Goal: Task Accomplishment & Management: Use online tool/utility

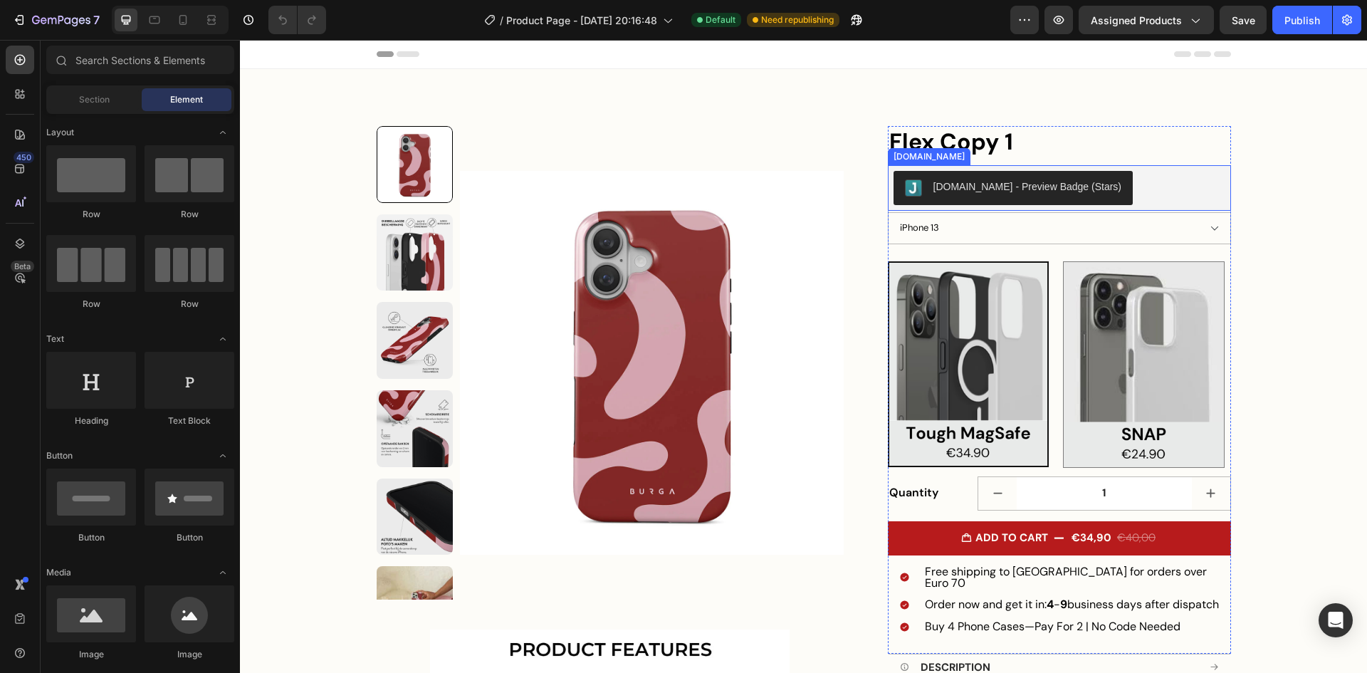
click at [1041, 182] on div "[DOMAIN_NAME] - Preview Badge (Stars)" at bounding box center [1027, 186] width 189 height 15
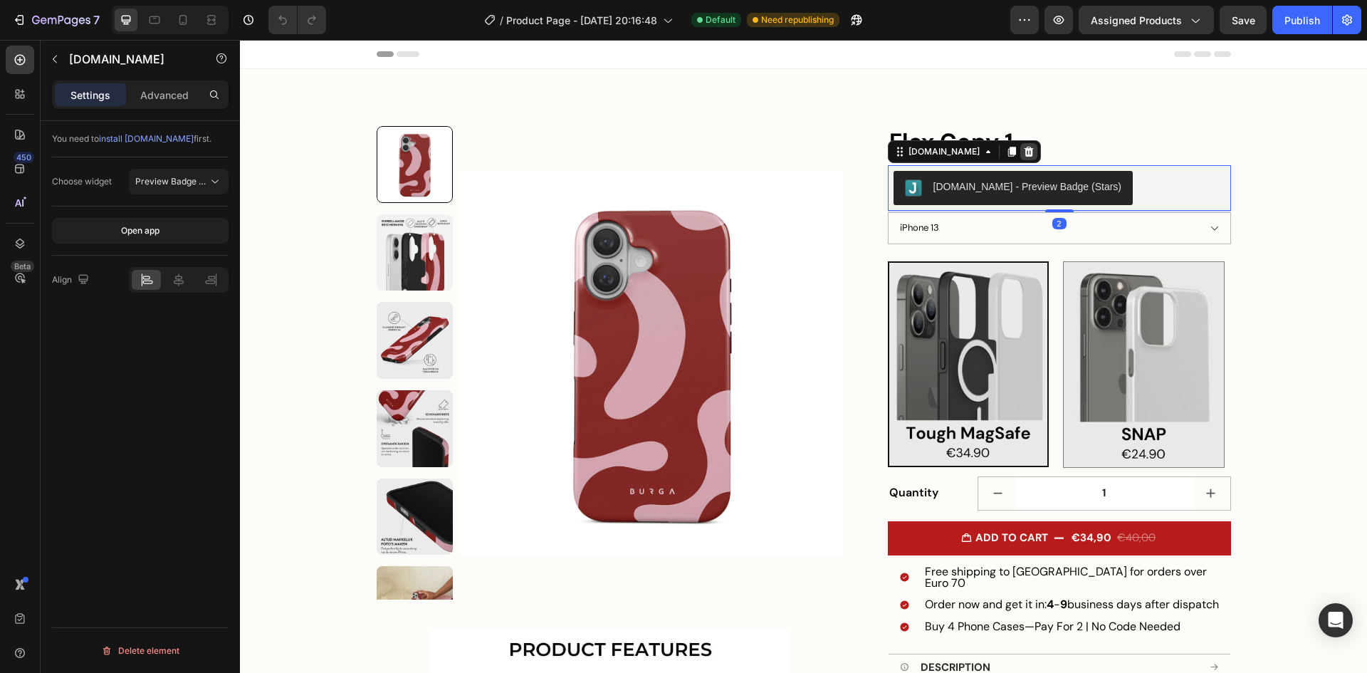
click at [1023, 152] on icon at bounding box center [1028, 151] width 11 height 11
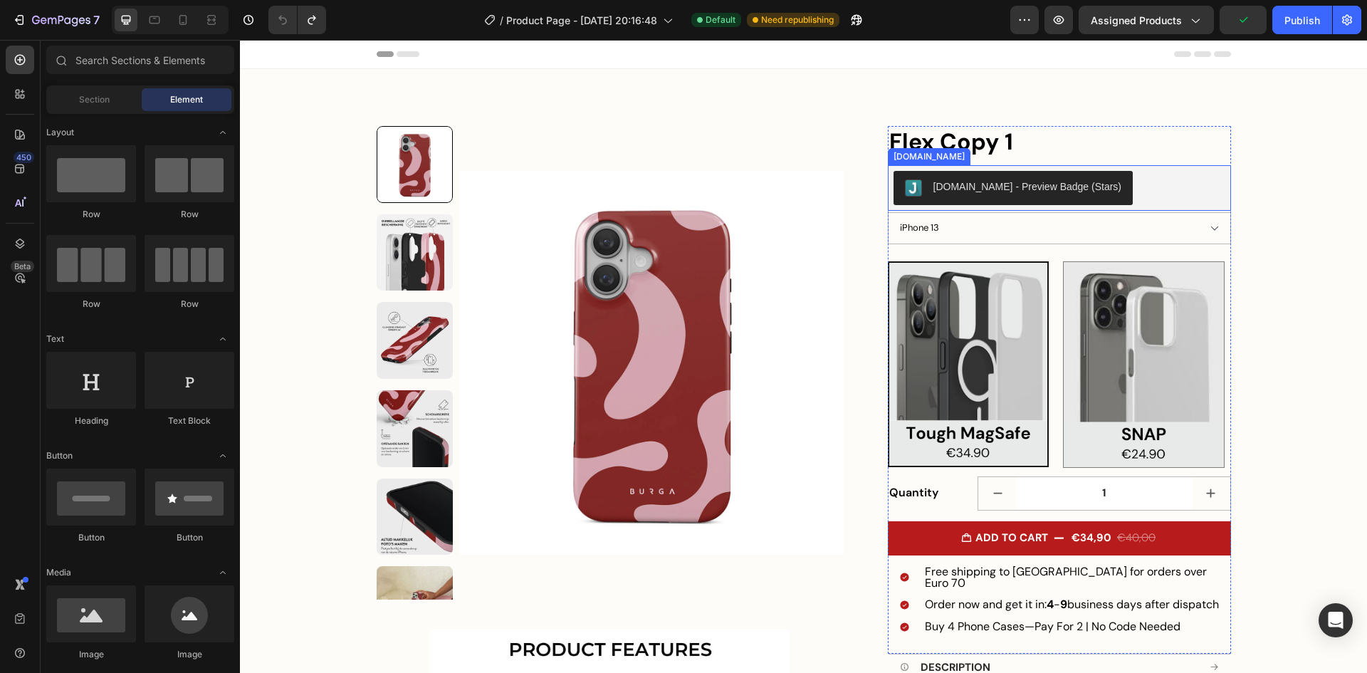
click at [972, 191] on div "[DOMAIN_NAME] - Preview Badge (Stars)" at bounding box center [1027, 186] width 189 height 15
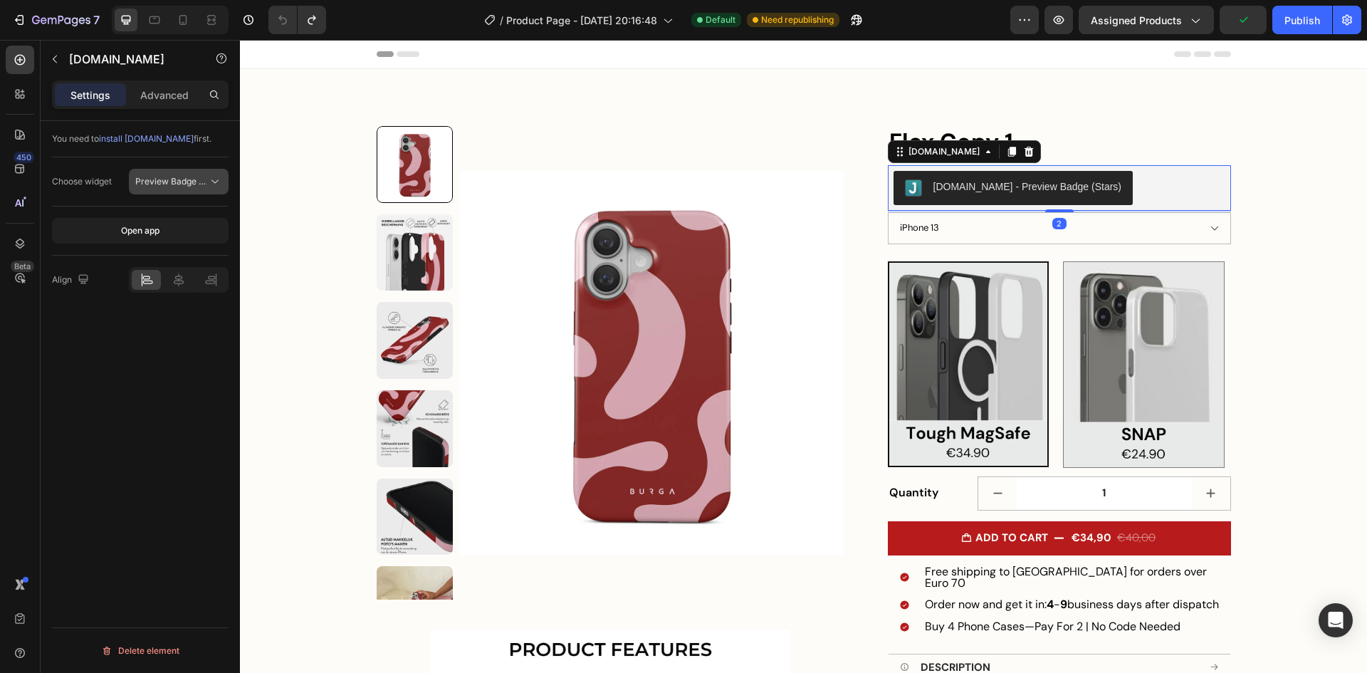
click at [163, 182] on span "Preview Badge (Stars)" at bounding box center [180, 181] width 90 height 11
click at [111, 169] on div "Choose widget Preview Badge (Stars)" at bounding box center [140, 182] width 177 height 26
click at [160, 189] on button "Preview Badge (Stars)" at bounding box center [179, 182] width 100 height 26
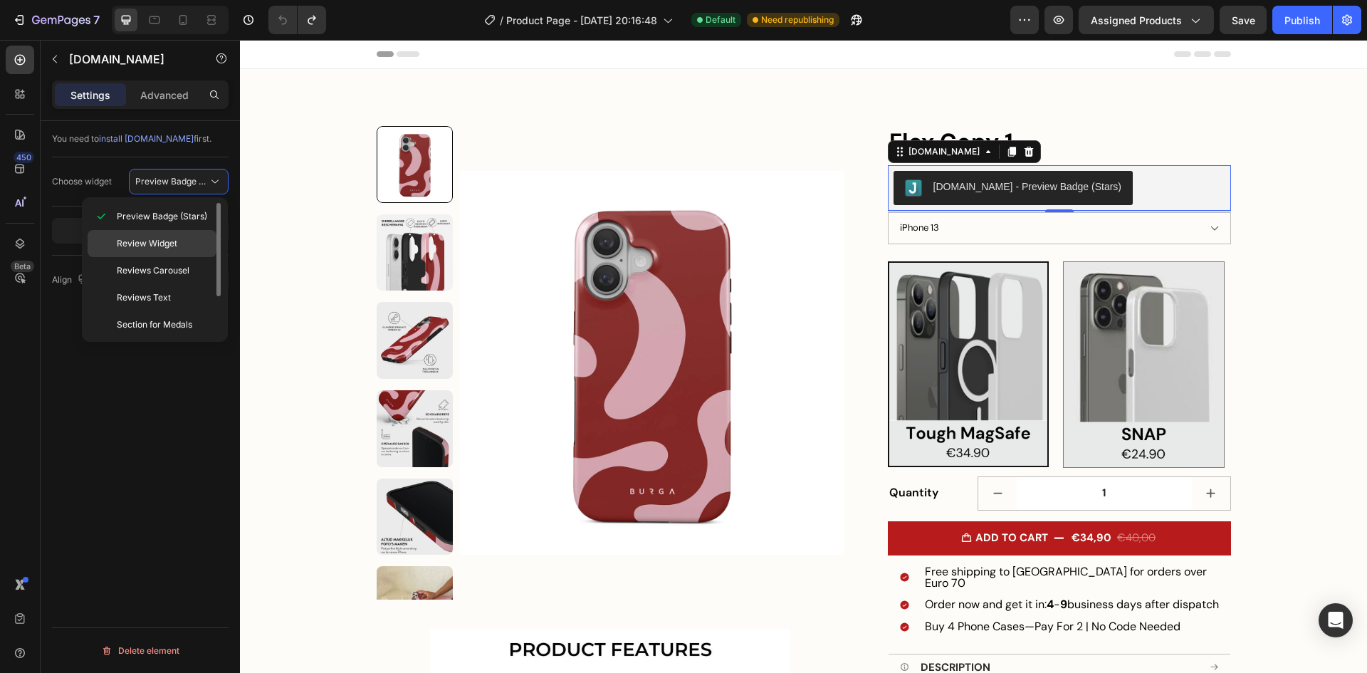
click at [171, 237] on span "Review Widget" at bounding box center [147, 243] width 61 height 13
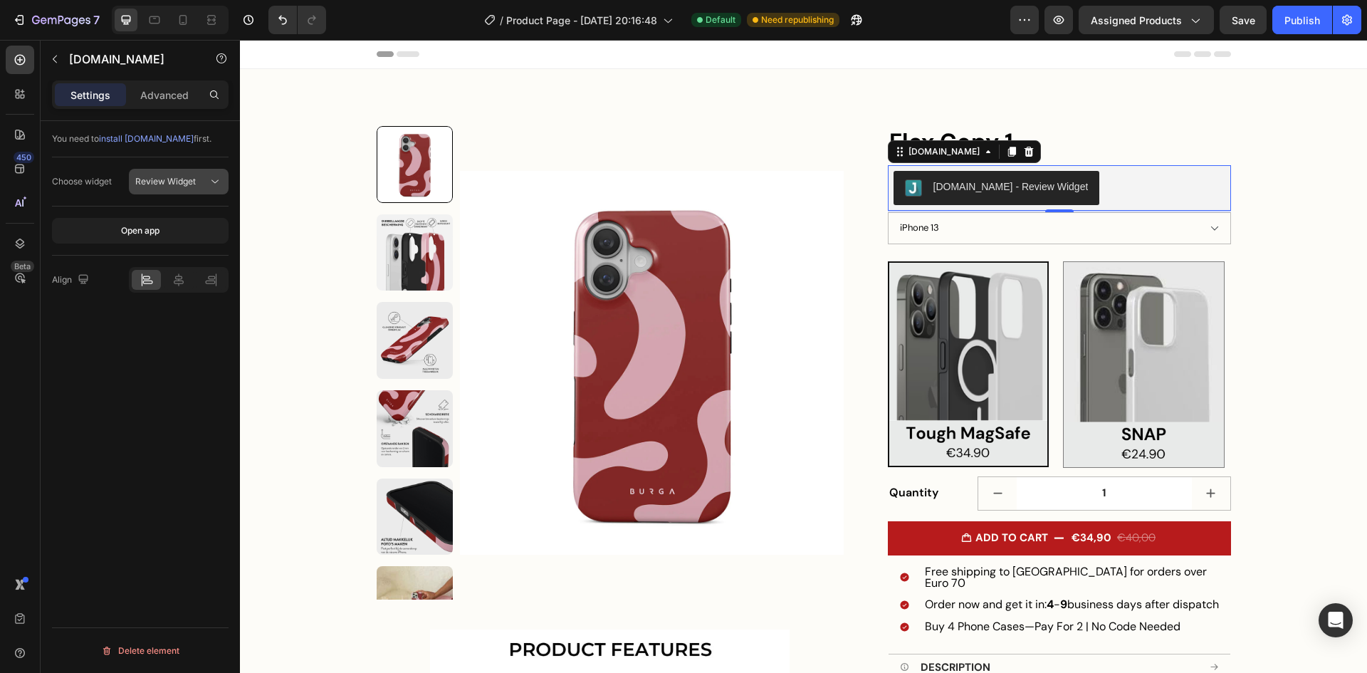
click at [186, 174] on div "Review Widget" at bounding box center [178, 181] width 87 height 14
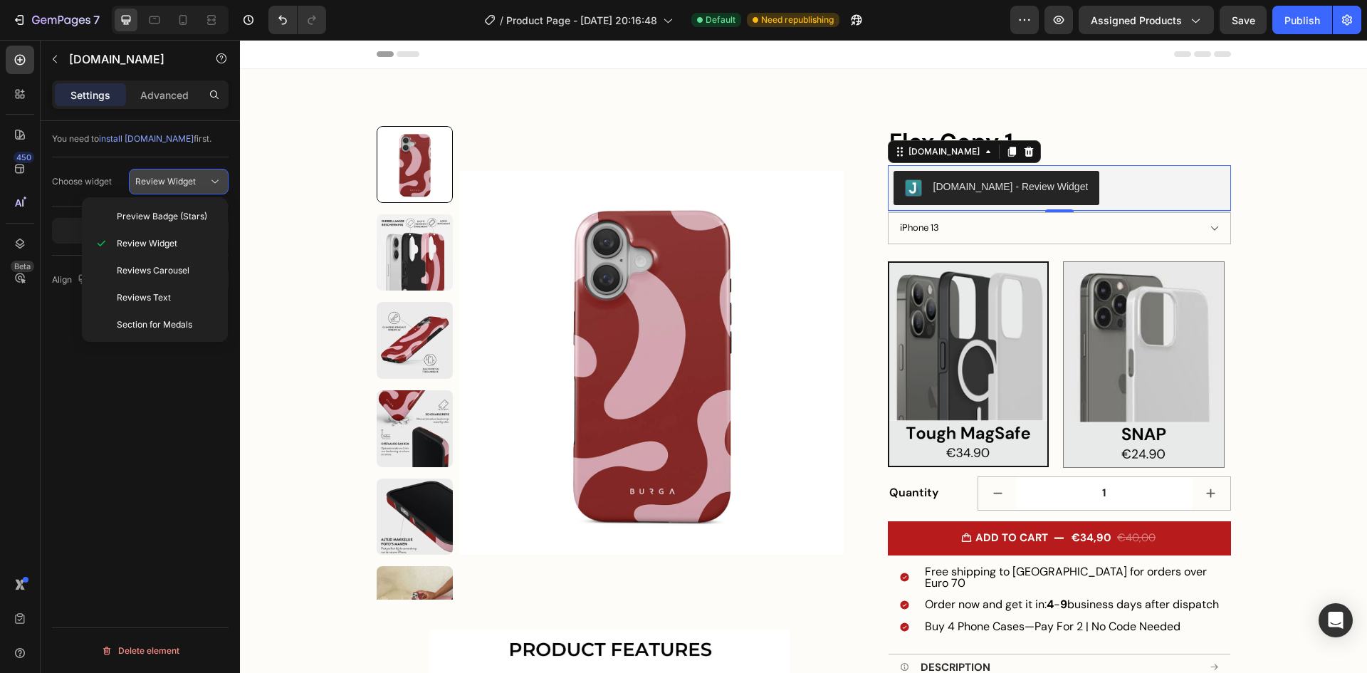
click at [176, 187] on span "Review Widget" at bounding box center [165, 181] width 61 height 13
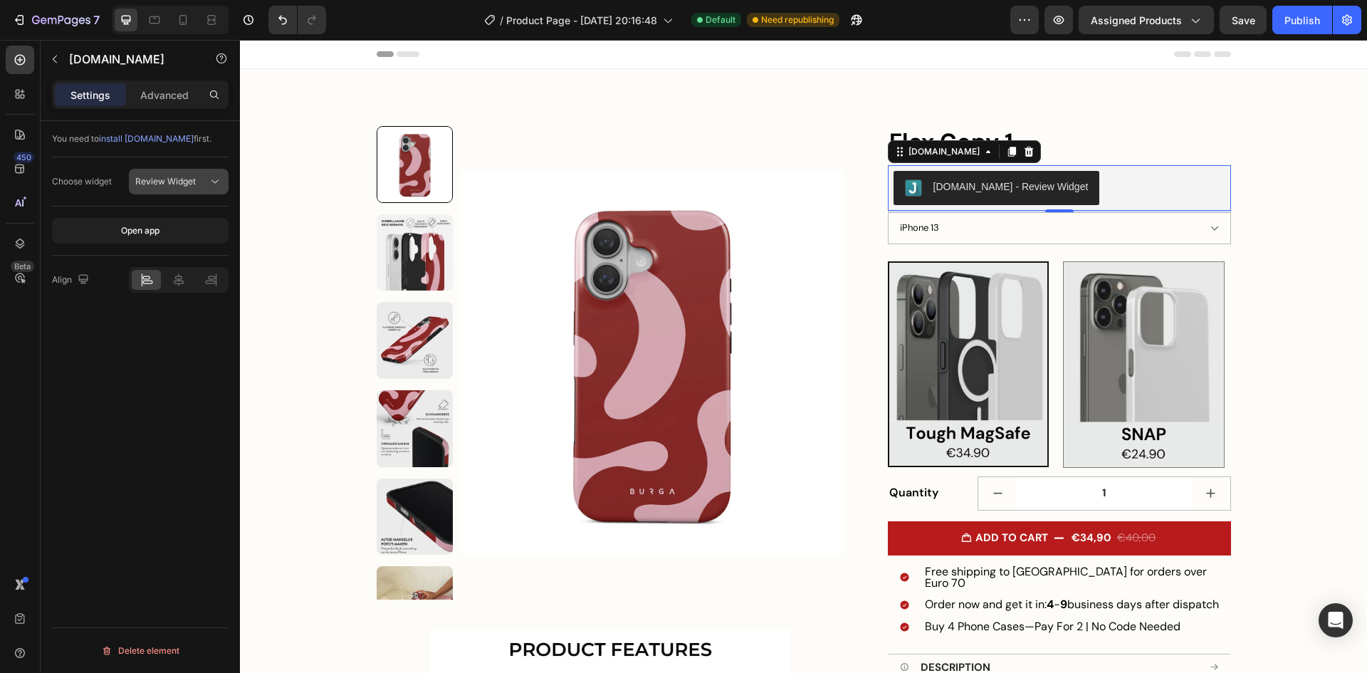
click at [176, 187] on span "Review Widget" at bounding box center [165, 181] width 61 height 13
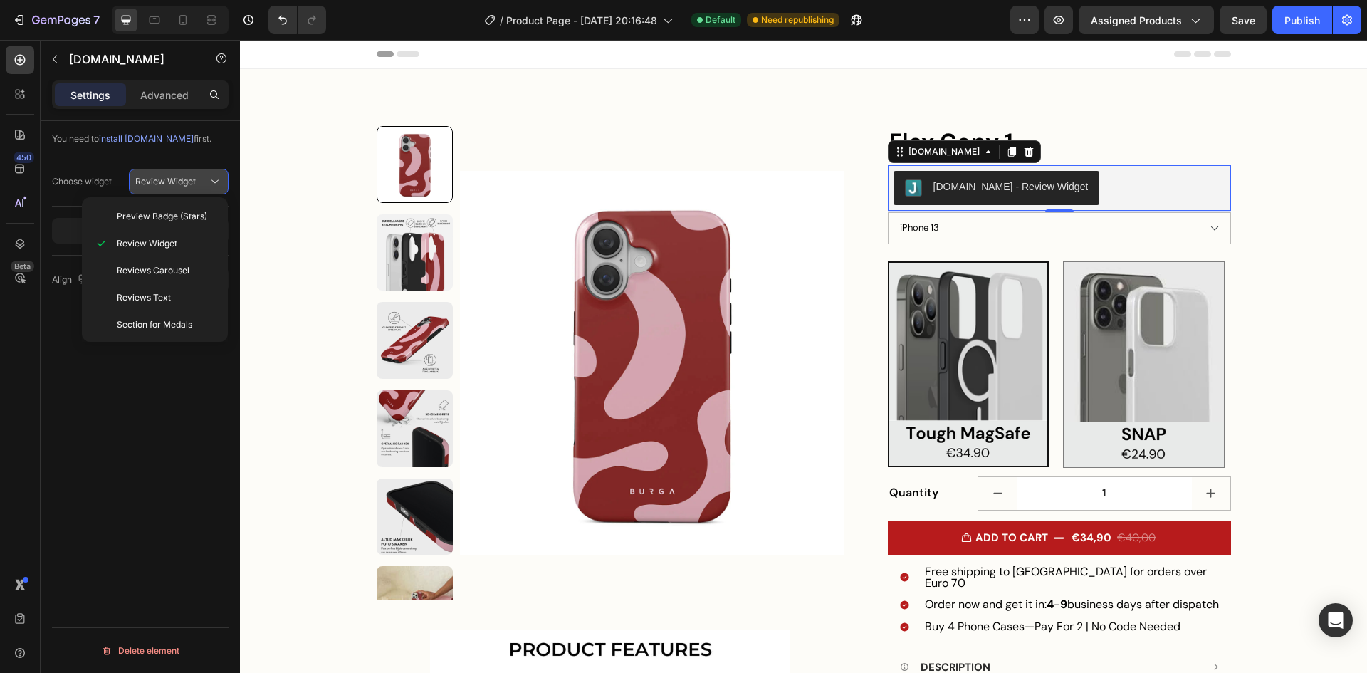
click at [176, 187] on span "Review Widget" at bounding box center [165, 181] width 61 height 13
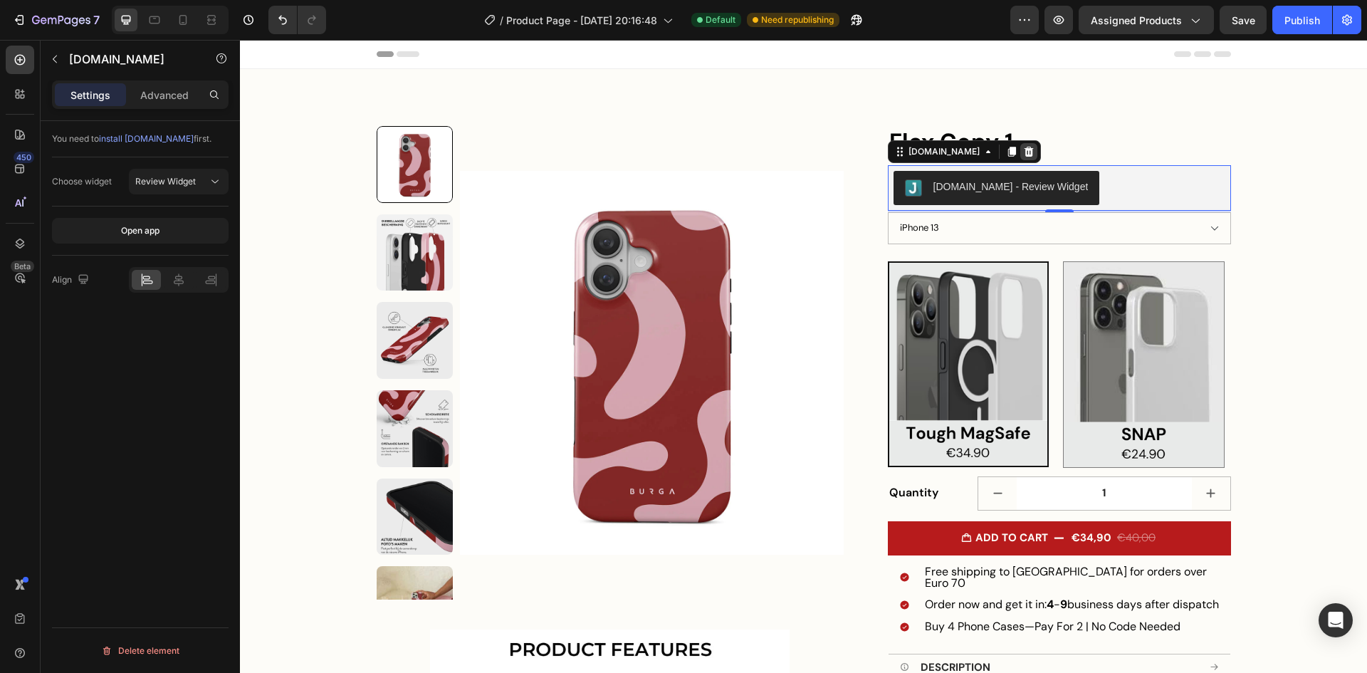
click at [1023, 153] on icon at bounding box center [1028, 151] width 11 height 11
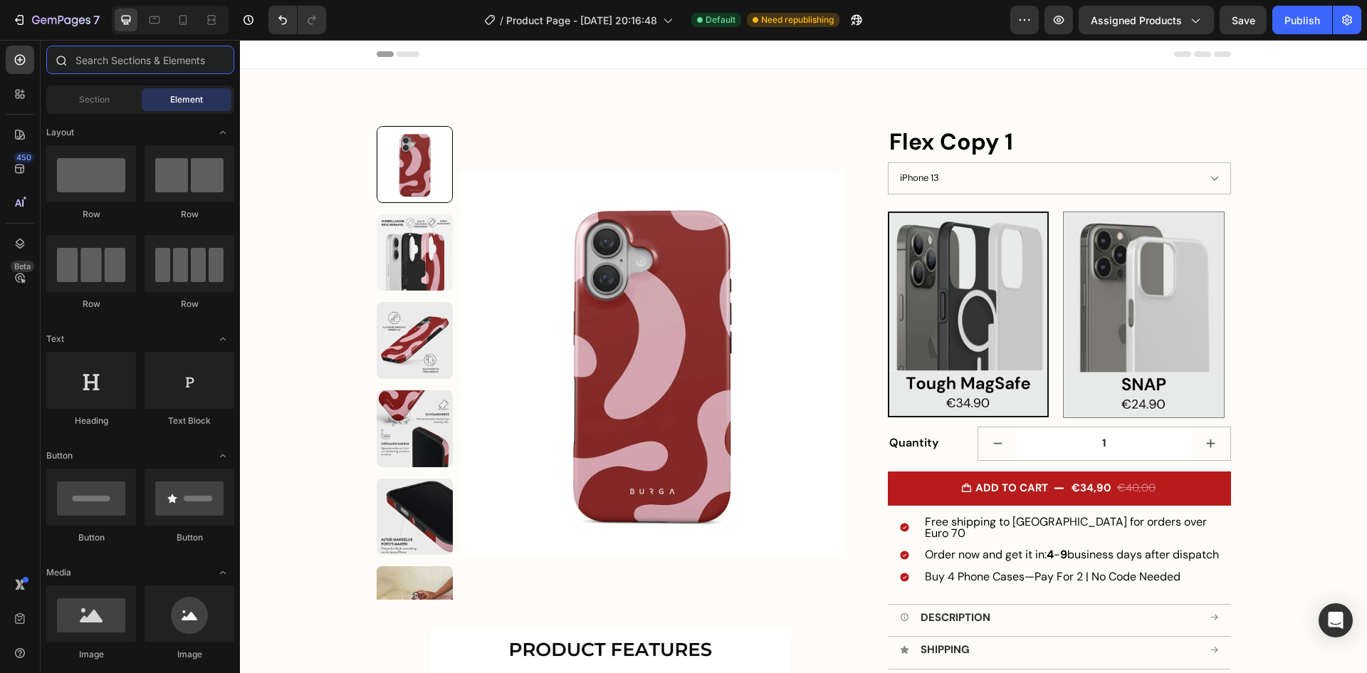
click at [116, 47] on input "text" at bounding box center [140, 60] width 188 height 28
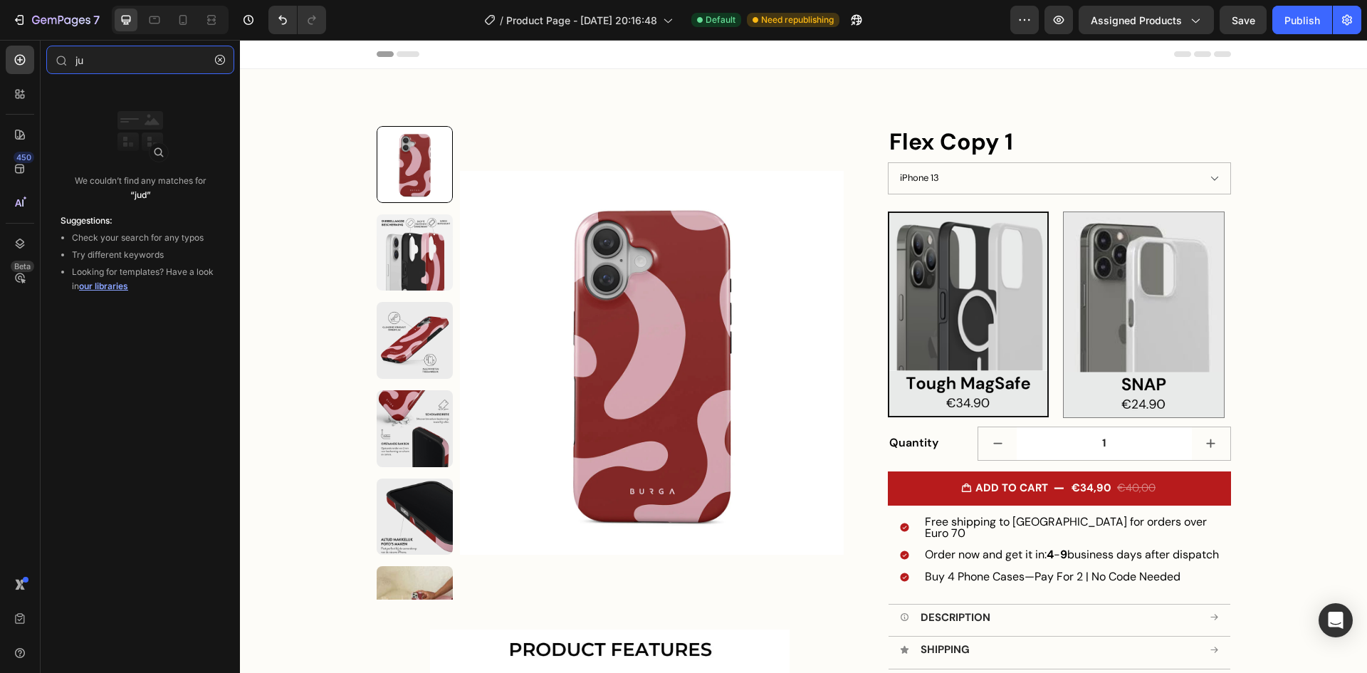
type input "j"
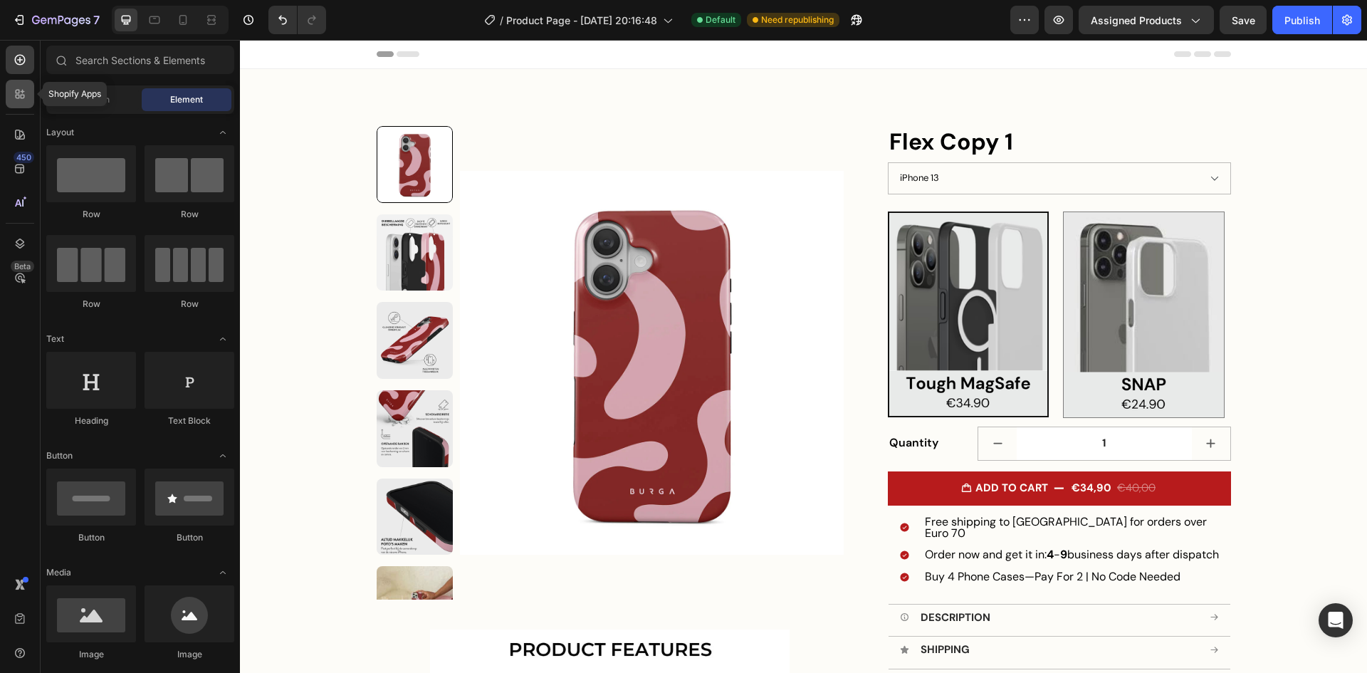
click at [20, 95] on icon at bounding box center [20, 94] width 14 height 14
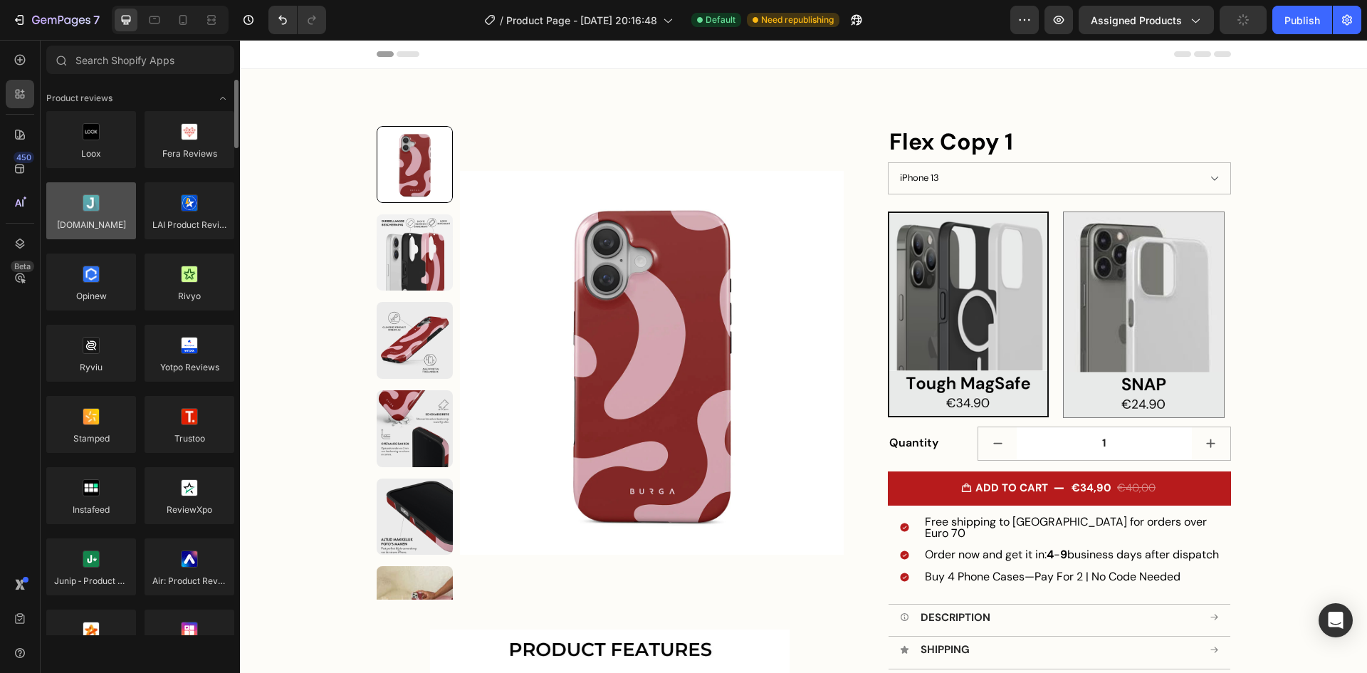
click at [94, 214] on div at bounding box center [91, 210] width 90 height 57
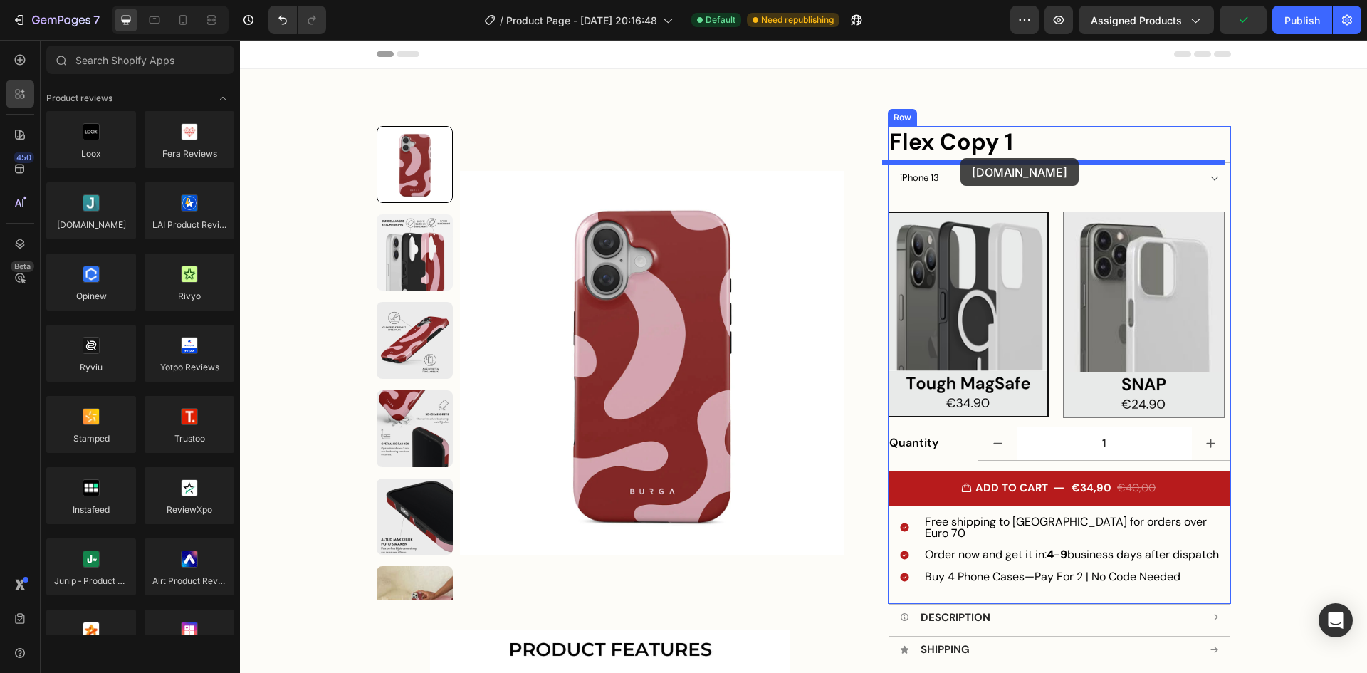
drag, startPoint x: 334, startPoint y: 254, endPoint x: 960, endPoint y: 158, distance: 633.8
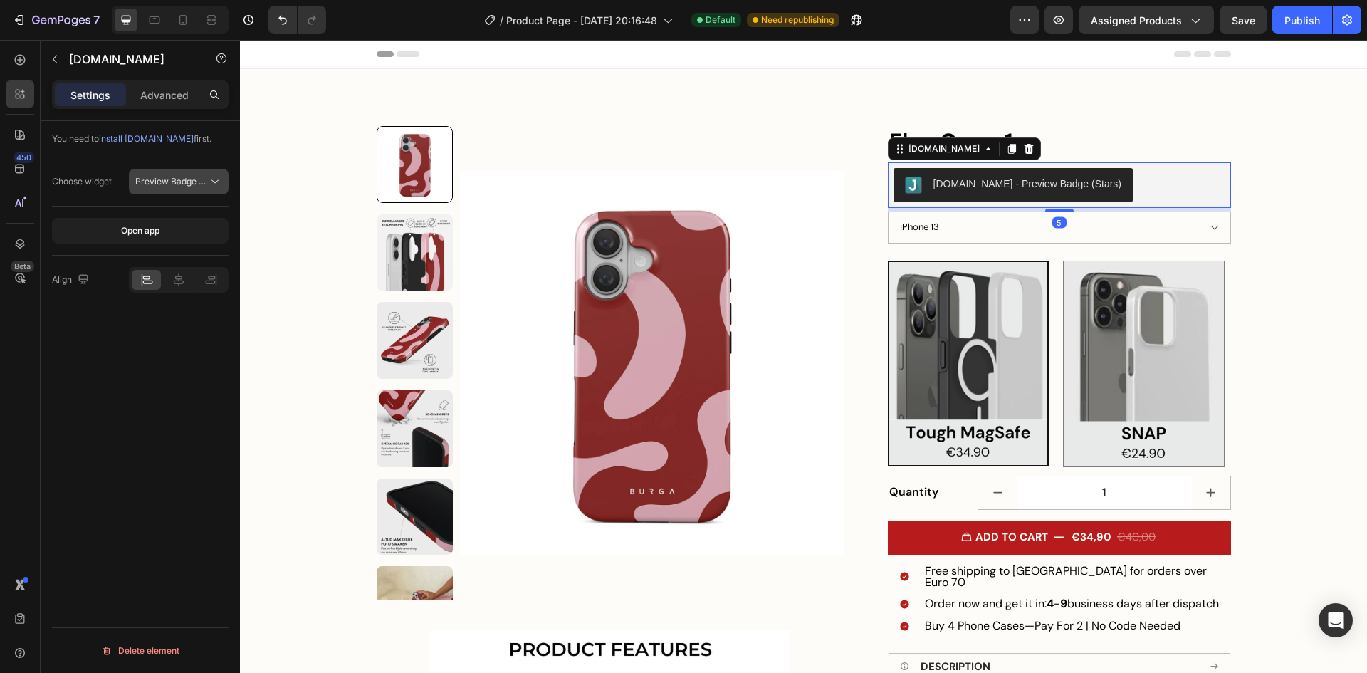
click at [170, 181] on span "Preview Badge (Stars)" at bounding box center [180, 181] width 90 height 11
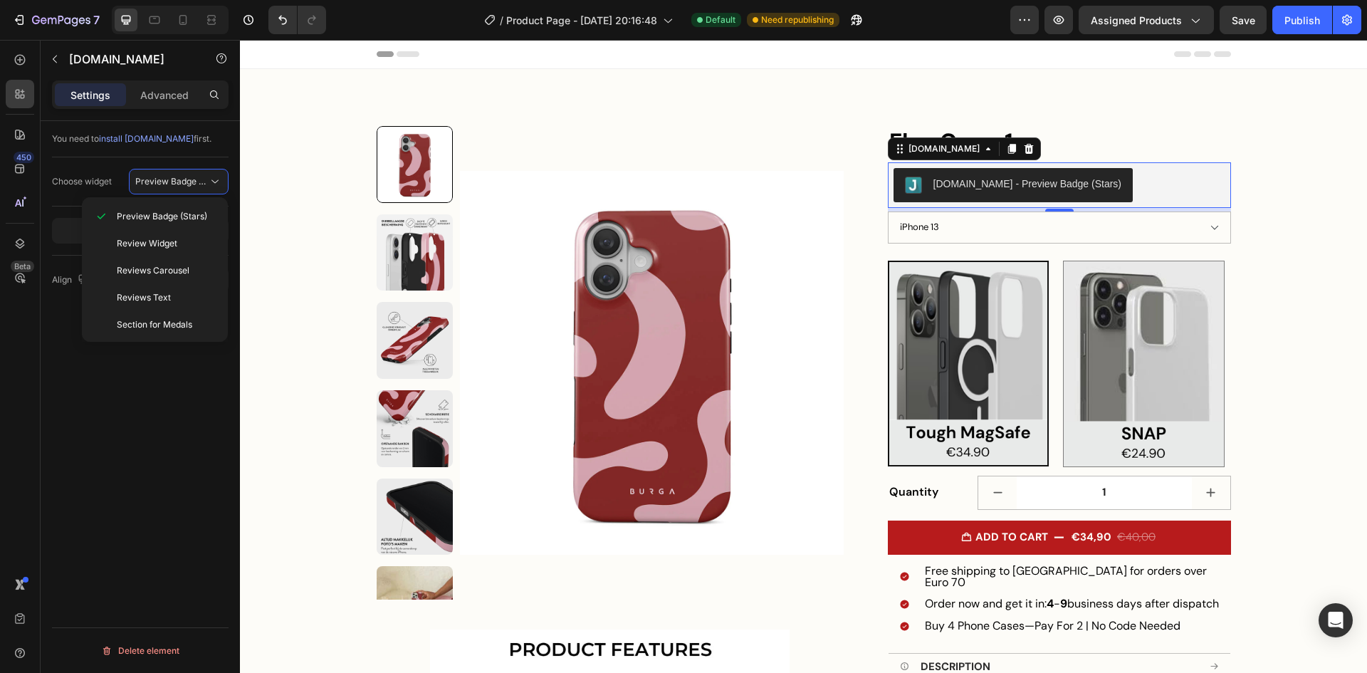
click at [170, 360] on div "You need to install Judge.me first. Choose widget Preview Badge (Stars) Open ap…" at bounding box center [140, 417] width 199 height 592
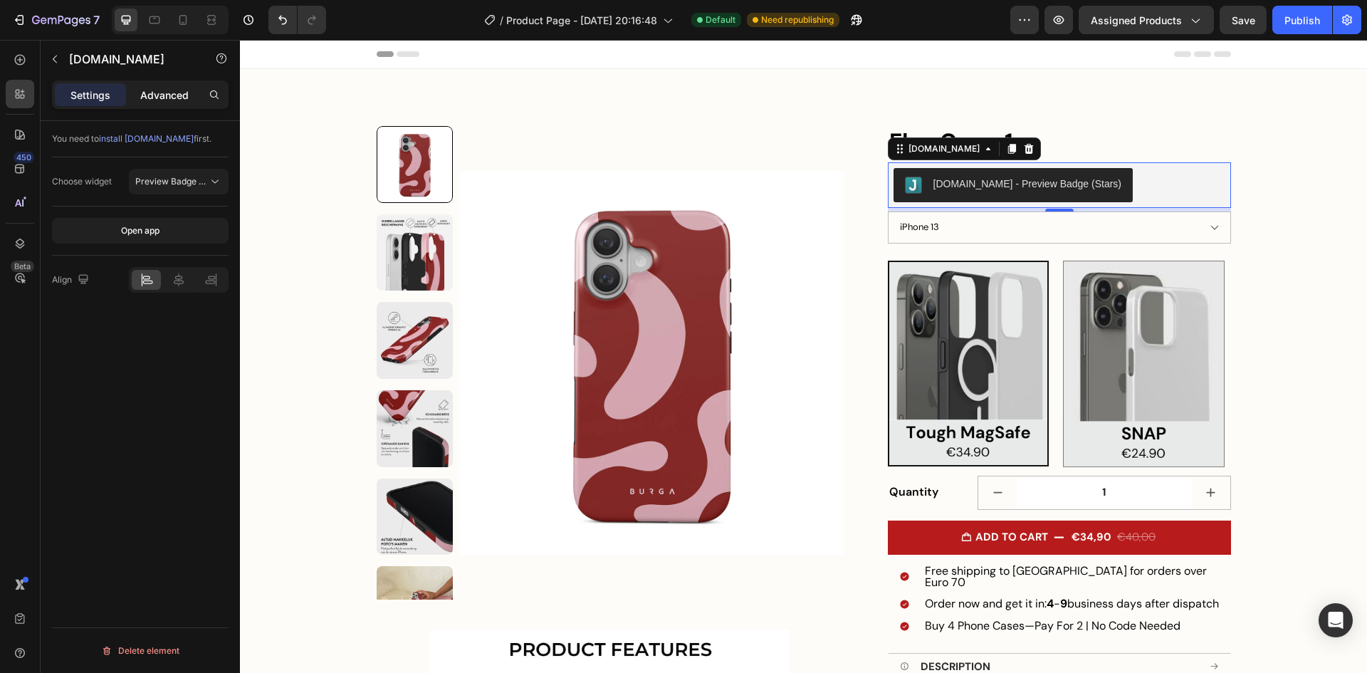
click at [159, 101] on p "Advanced" at bounding box center [164, 95] width 48 height 15
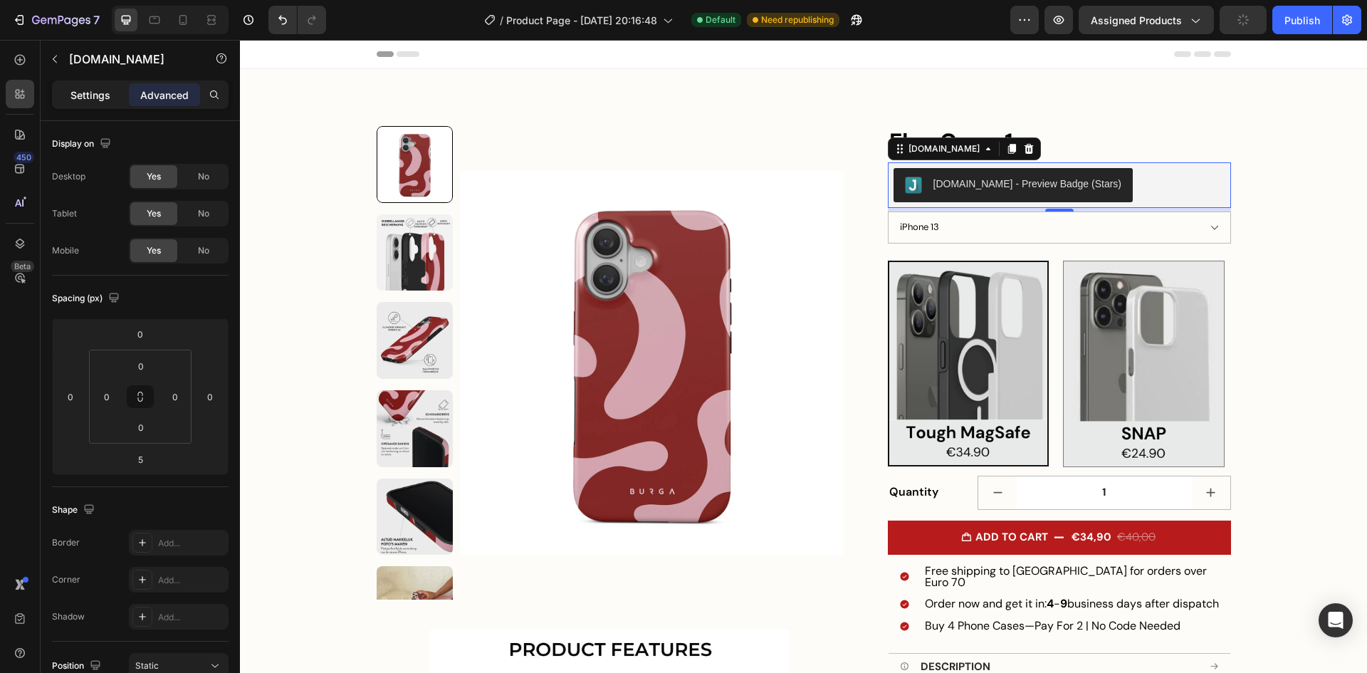
click at [86, 100] on p "Settings" at bounding box center [90, 95] width 40 height 15
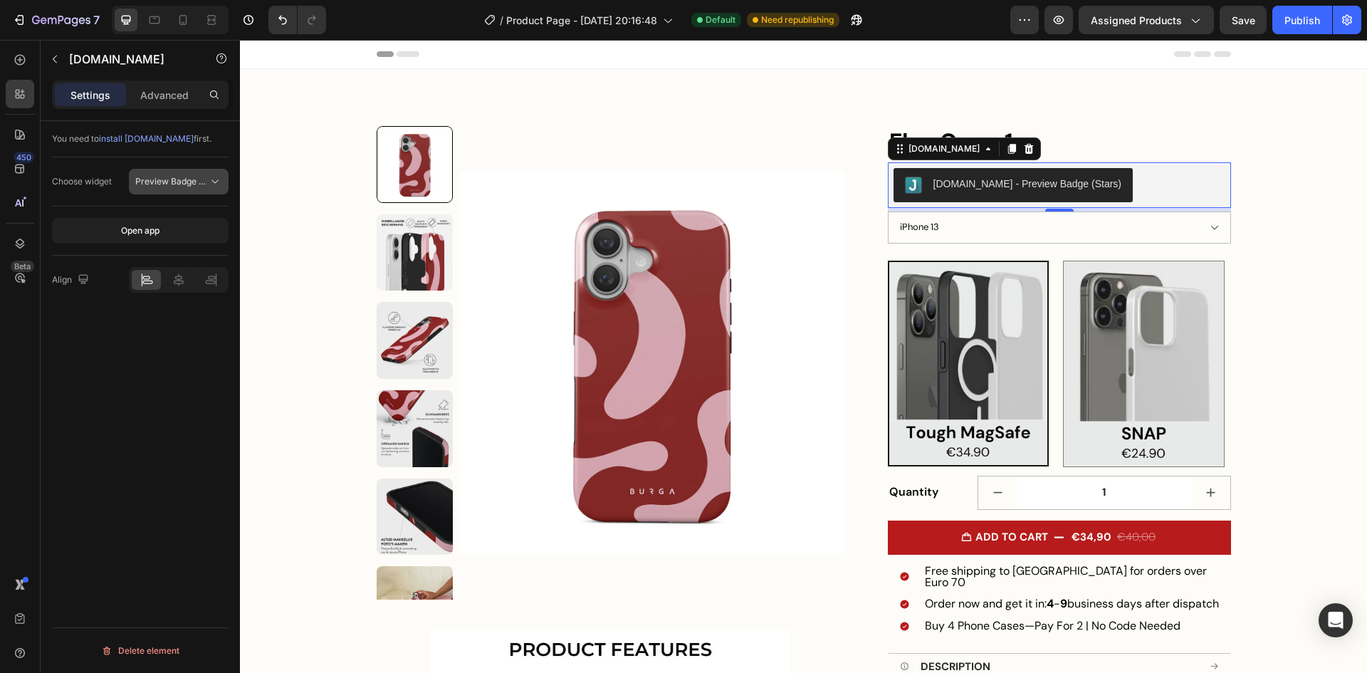
click at [186, 180] on span "Preview Badge (Stars)" at bounding box center [180, 181] width 90 height 11
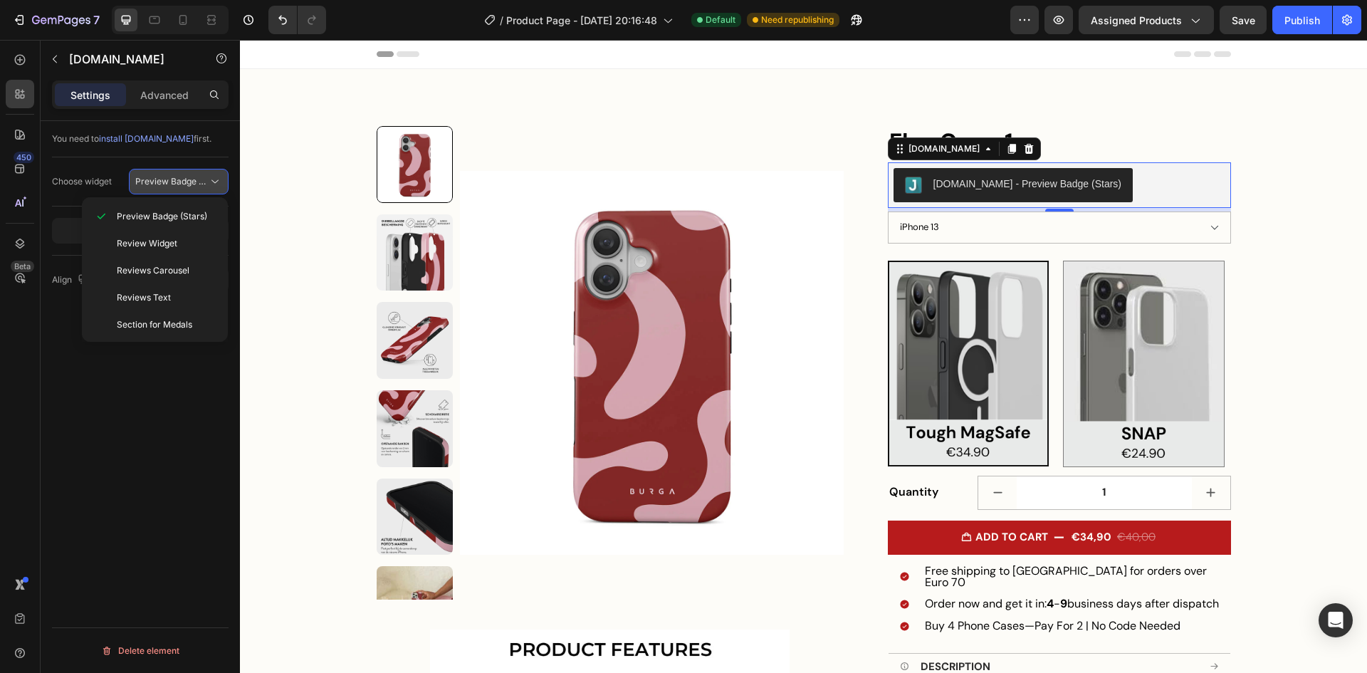
click at [186, 180] on span "Preview Badge (Stars)" at bounding box center [180, 181] width 90 height 11
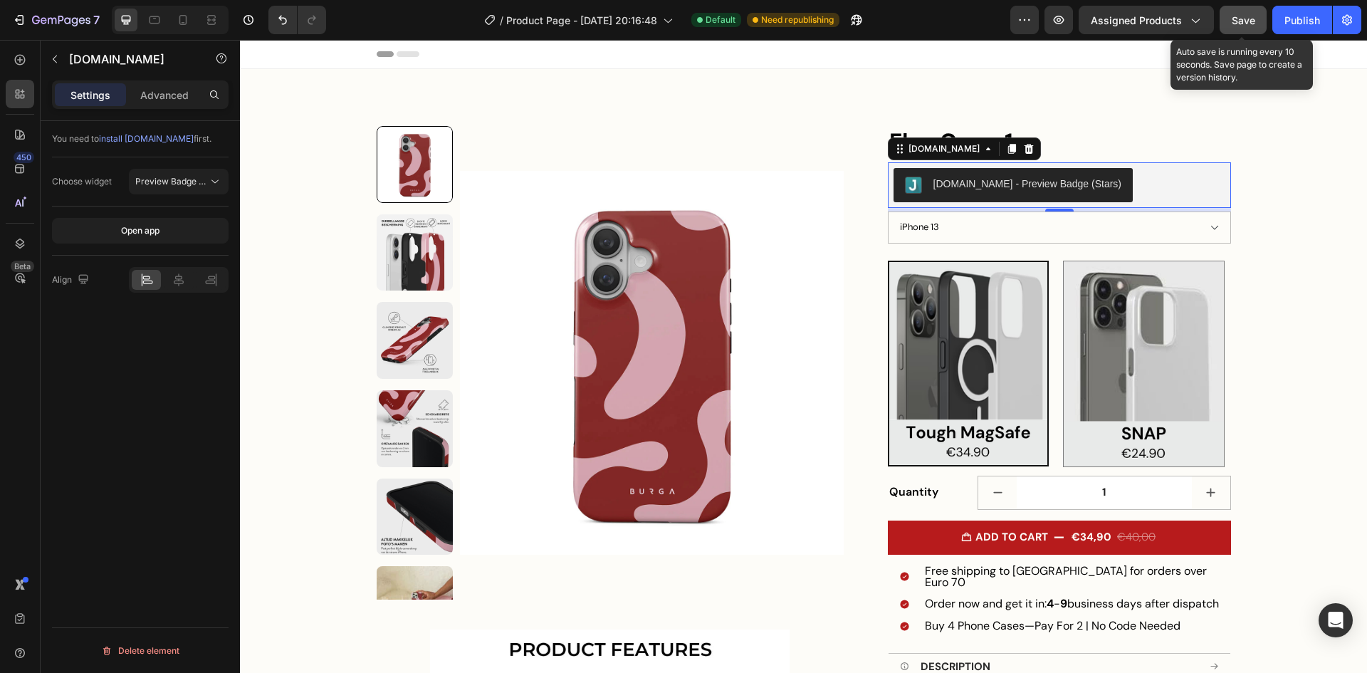
click at [1244, 16] on span "Save" at bounding box center [1243, 20] width 23 height 12
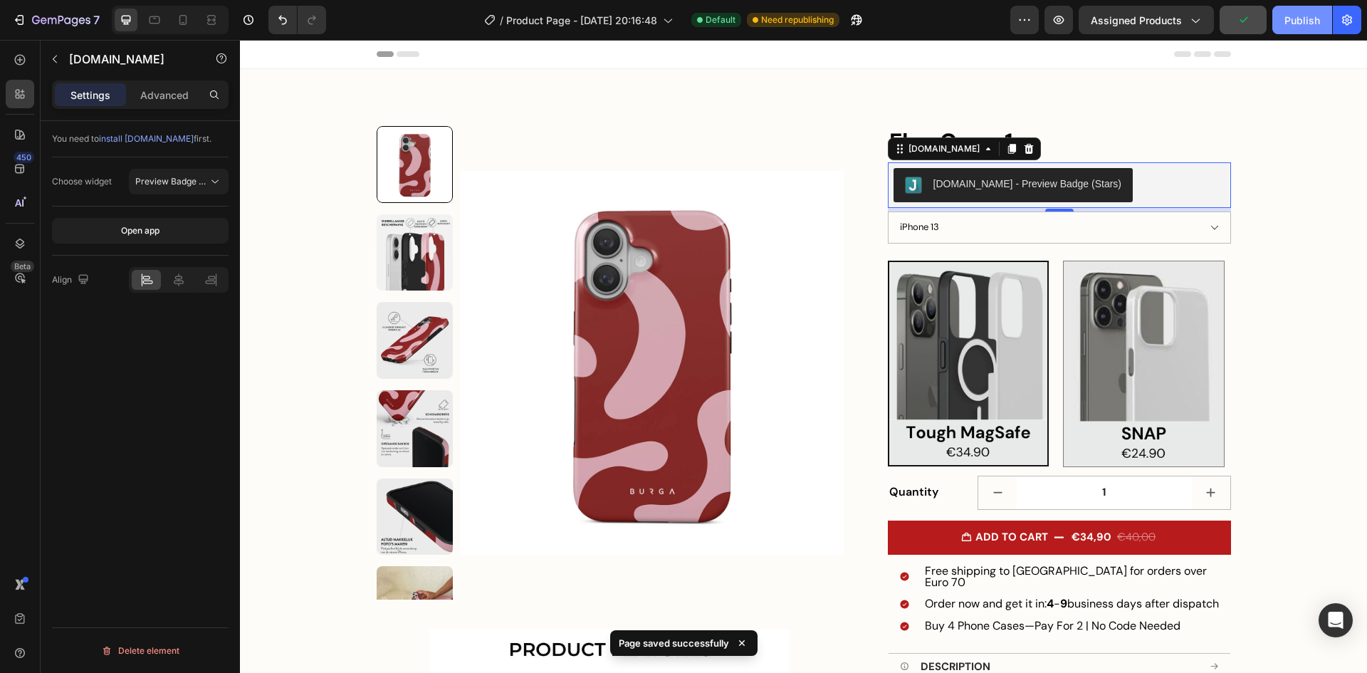
click at [1299, 17] on div "Publish" at bounding box center [1302, 20] width 36 height 15
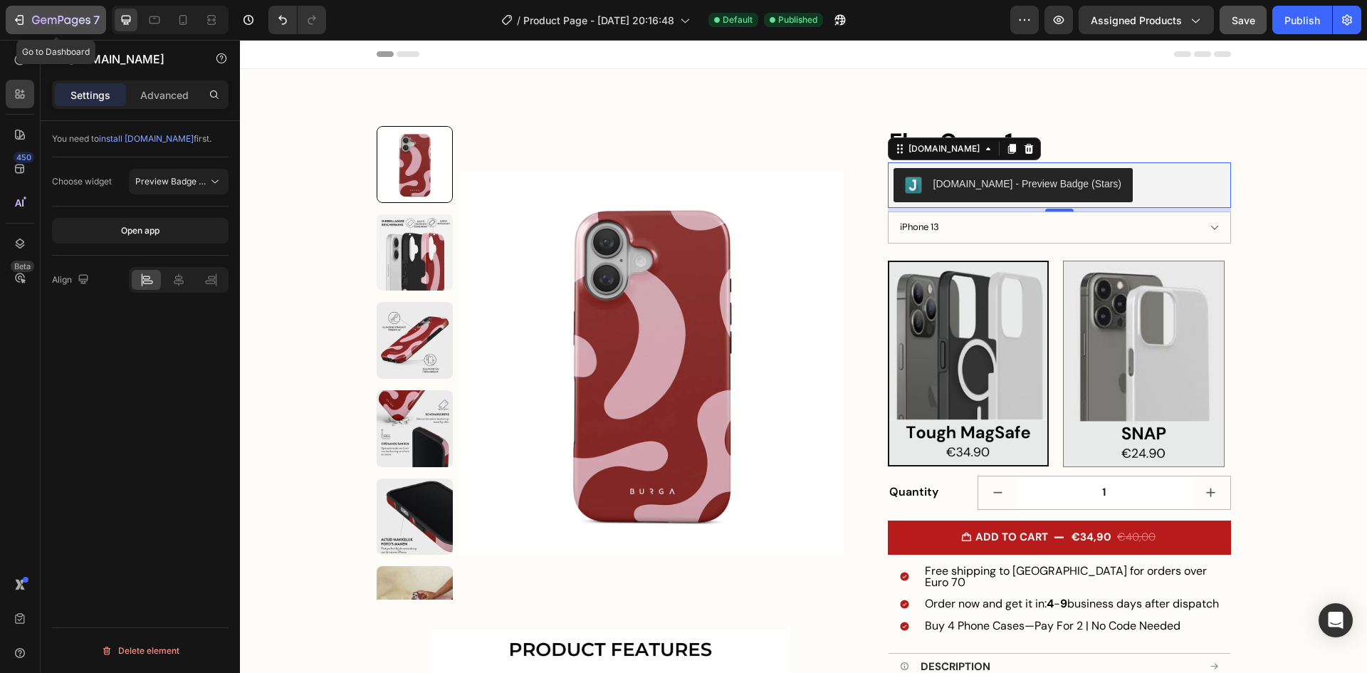
click at [39, 23] on icon "button" at bounding box center [61, 21] width 58 height 12
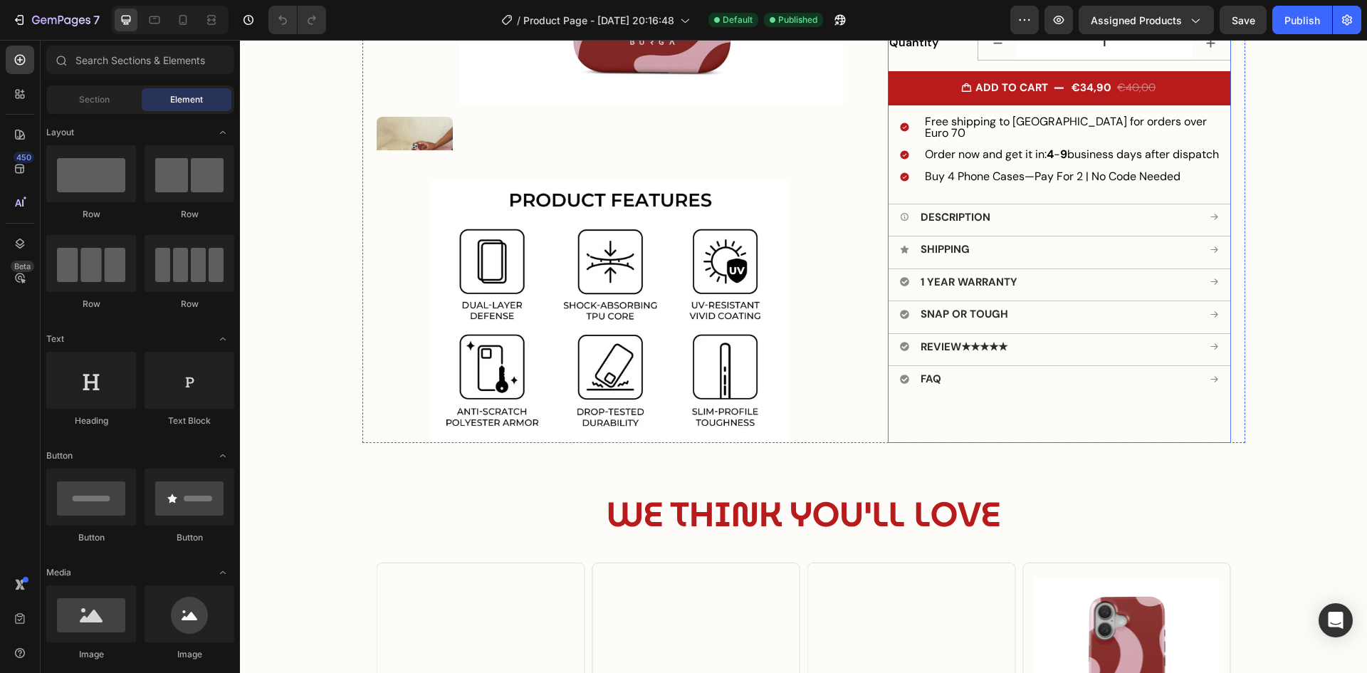
scroll to position [498, 0]
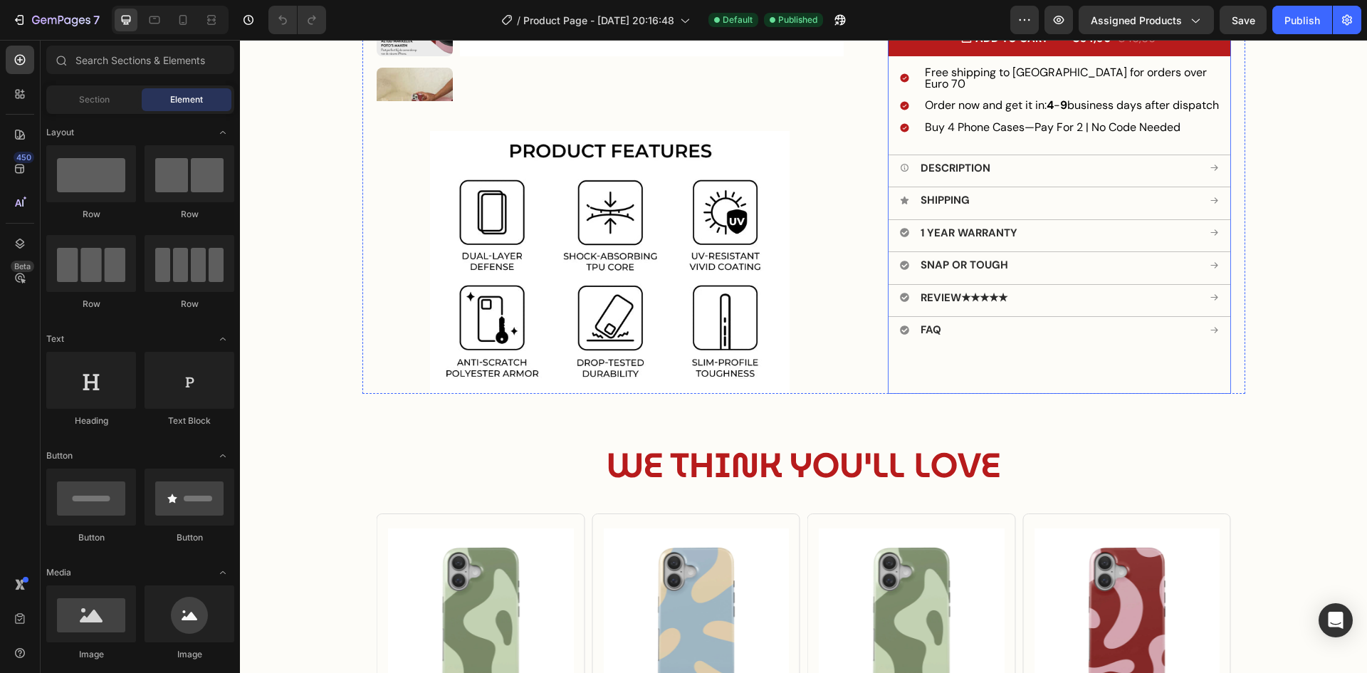
click at [990, 297] on span "★★★★★" at bounding box center [984, 297] width 46 height 14
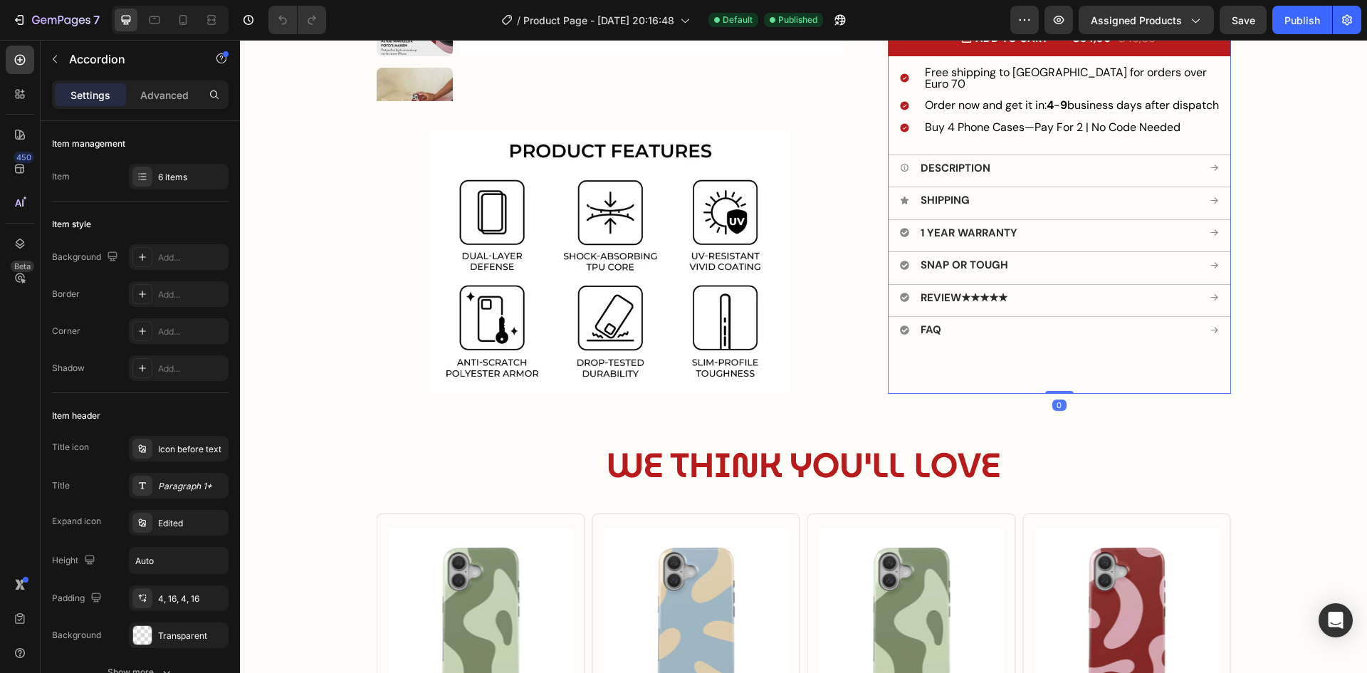
click at [1198, 299] on div "Review ★★★★★" at bounding box center [1059, 297] width 342 height 27
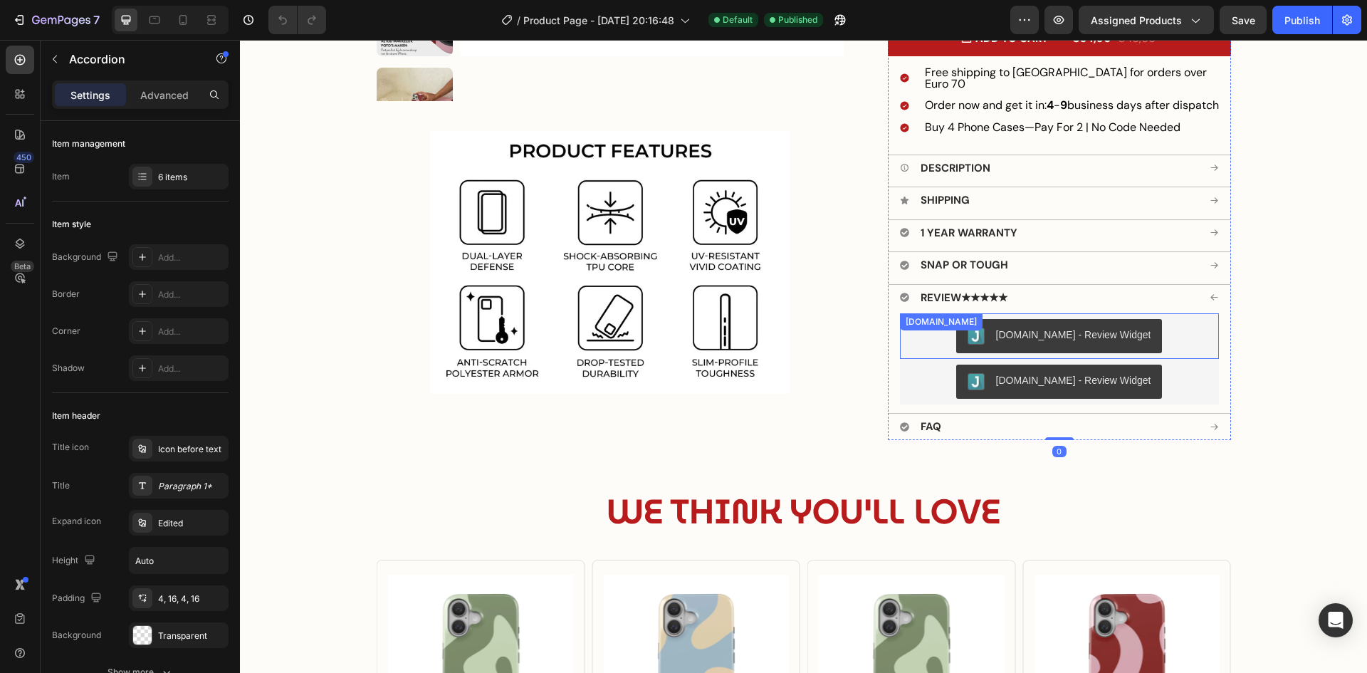
scroll to position [641, 0]
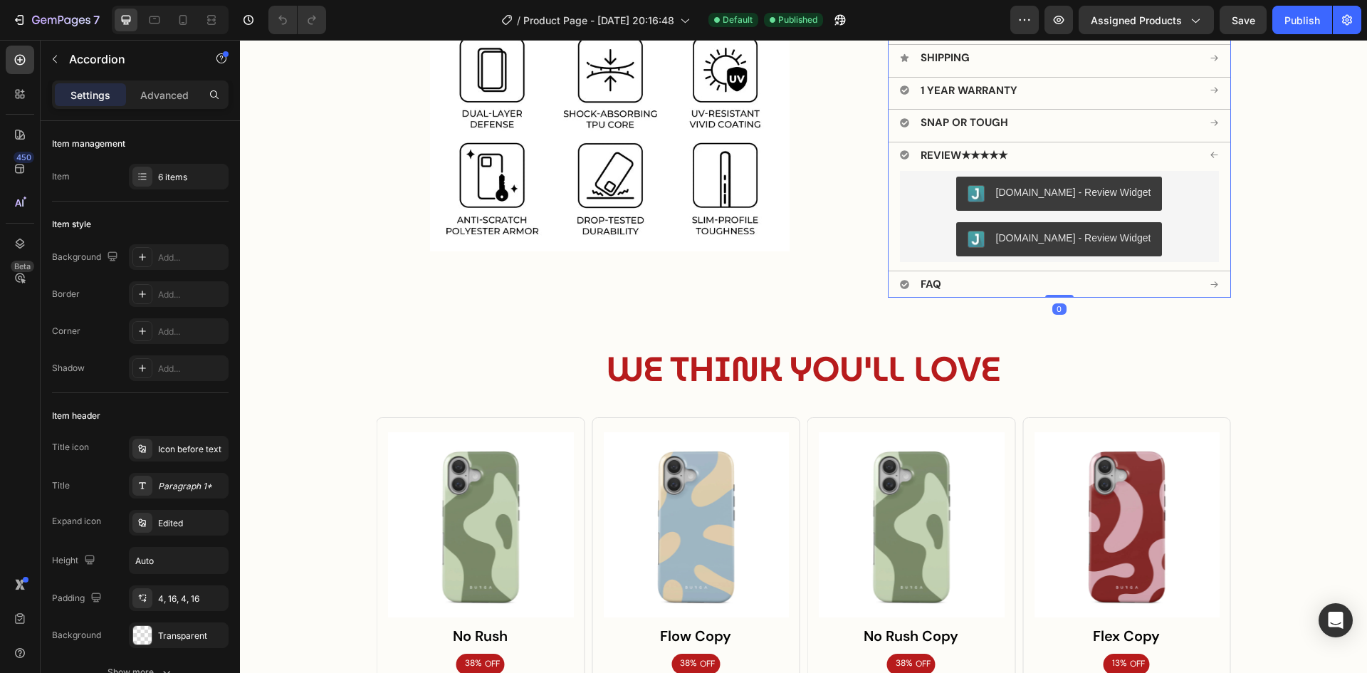
click at [1087, 246] on div "[DOMAIN_NAME] - Review Widget" at bounding box center [1059, 239] width 184 height 17
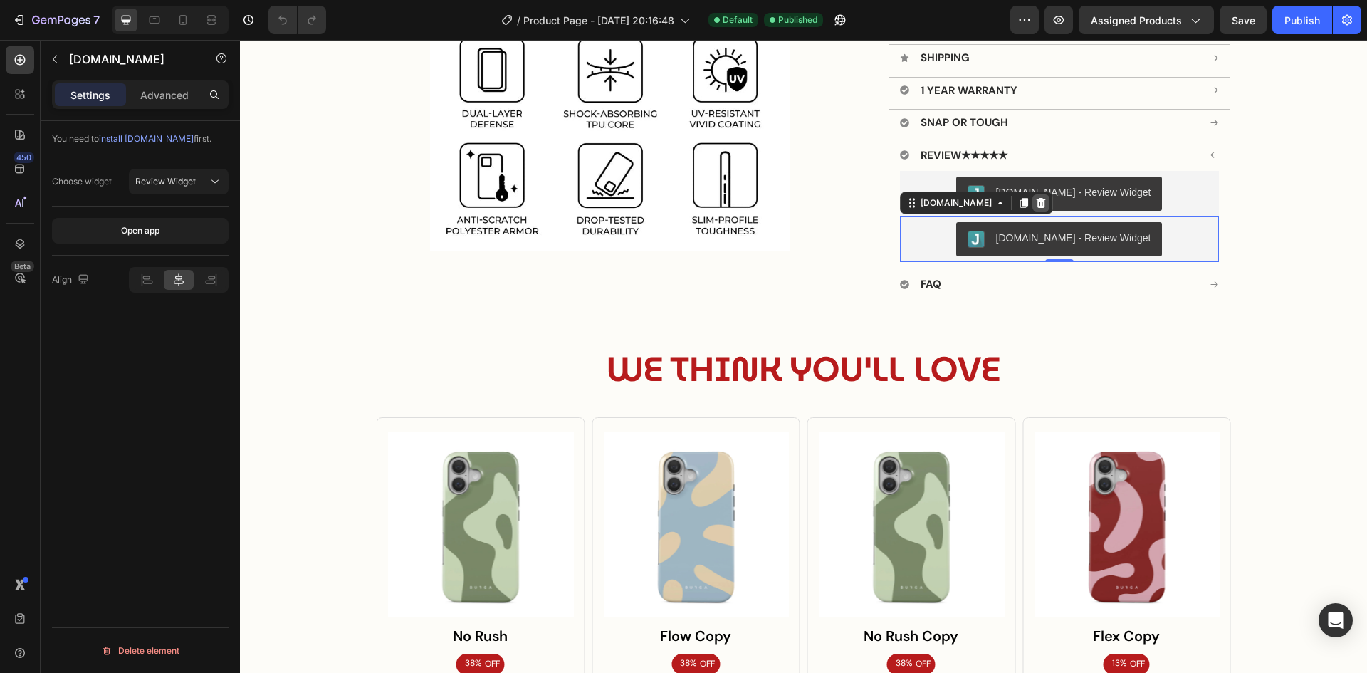
click at [1035, 202] on icon at bounding box center [1040, 202] width 11 height 11
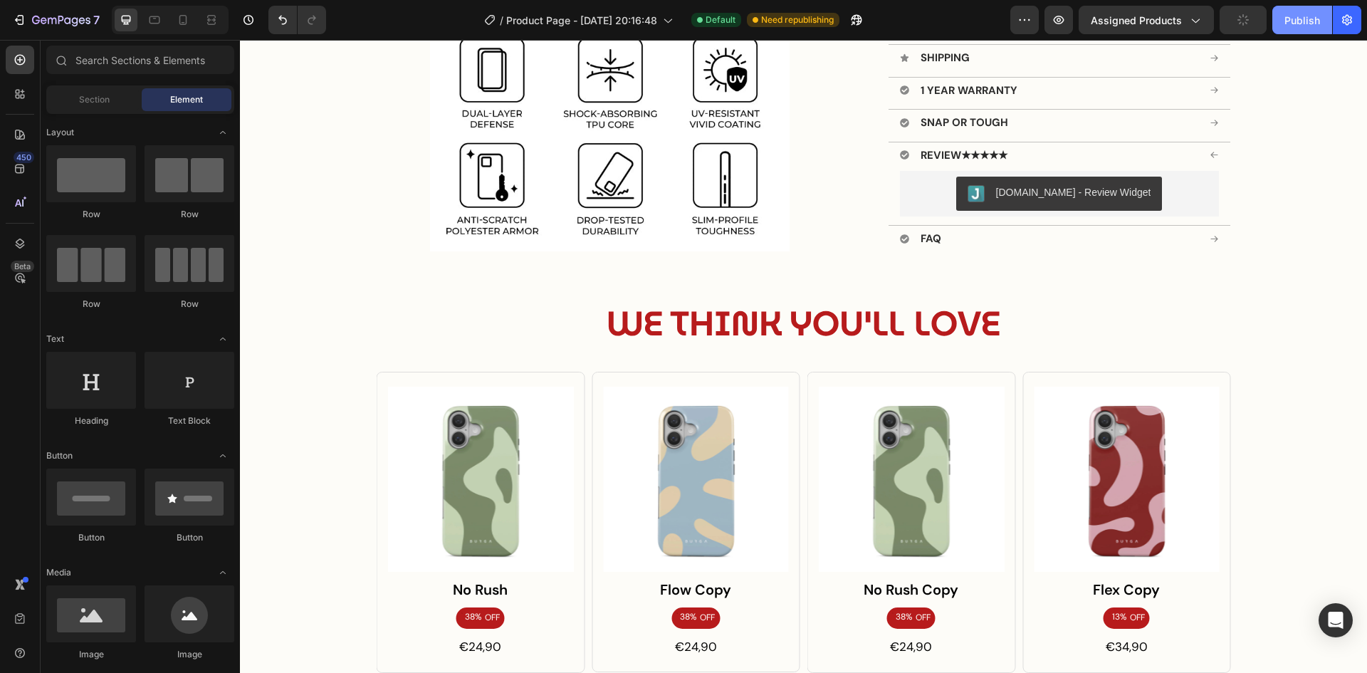
click at [1303, 11] on button "Publish" at bounding box center [1302, 20] width 60 height 28
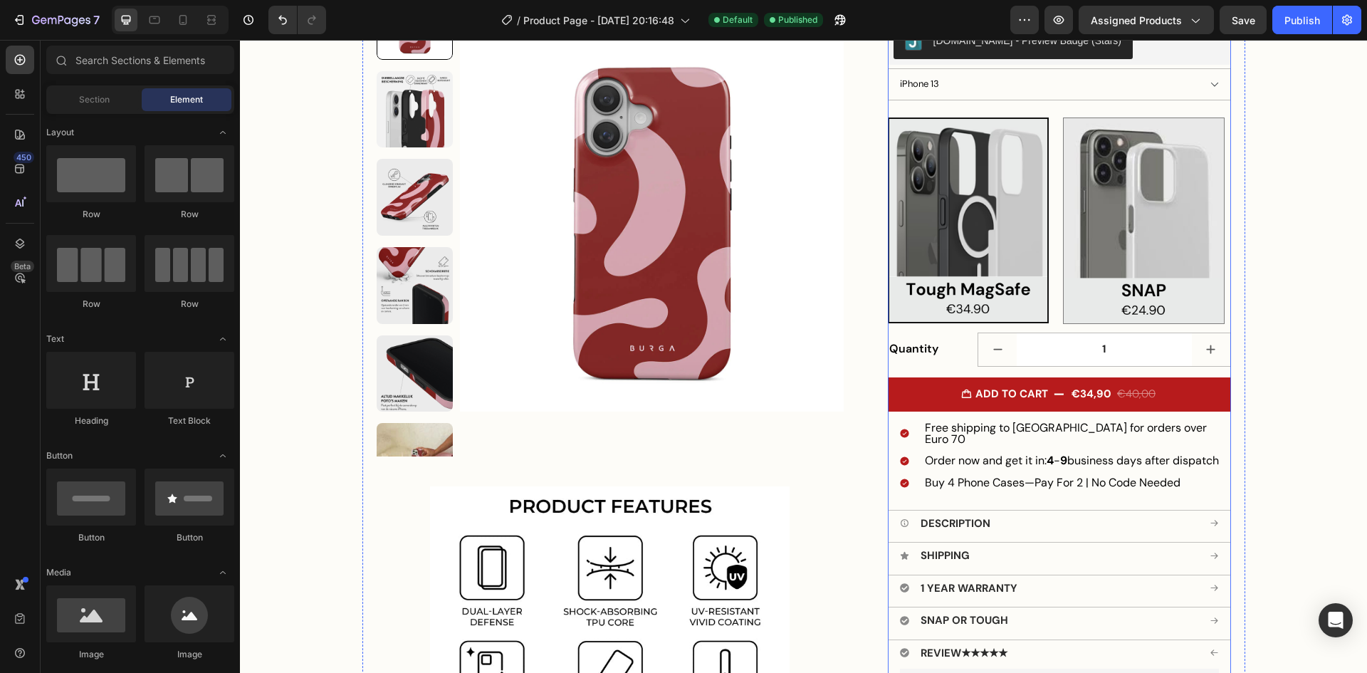
scroll to position [285, 0]
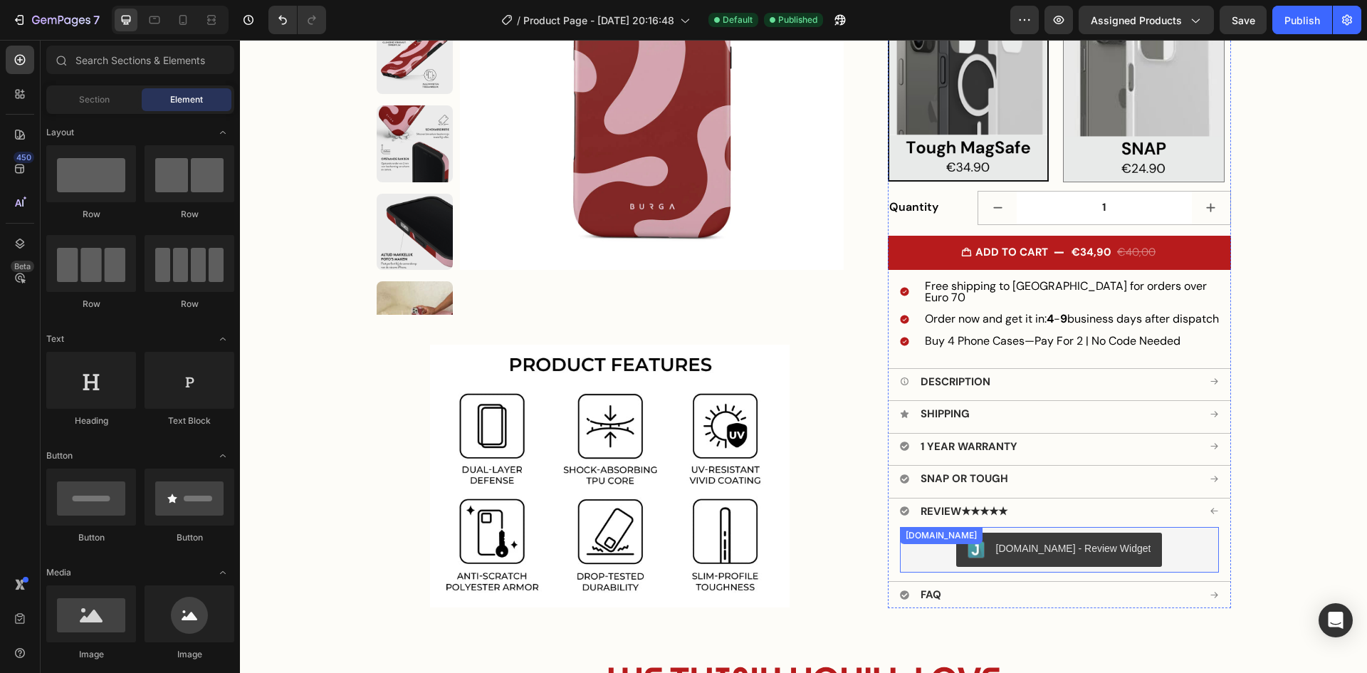
click at [1027, 548] on div "[DOMAIN_NAME] - Review Widget" at bounding box center [1073, 548] width 155 height 15
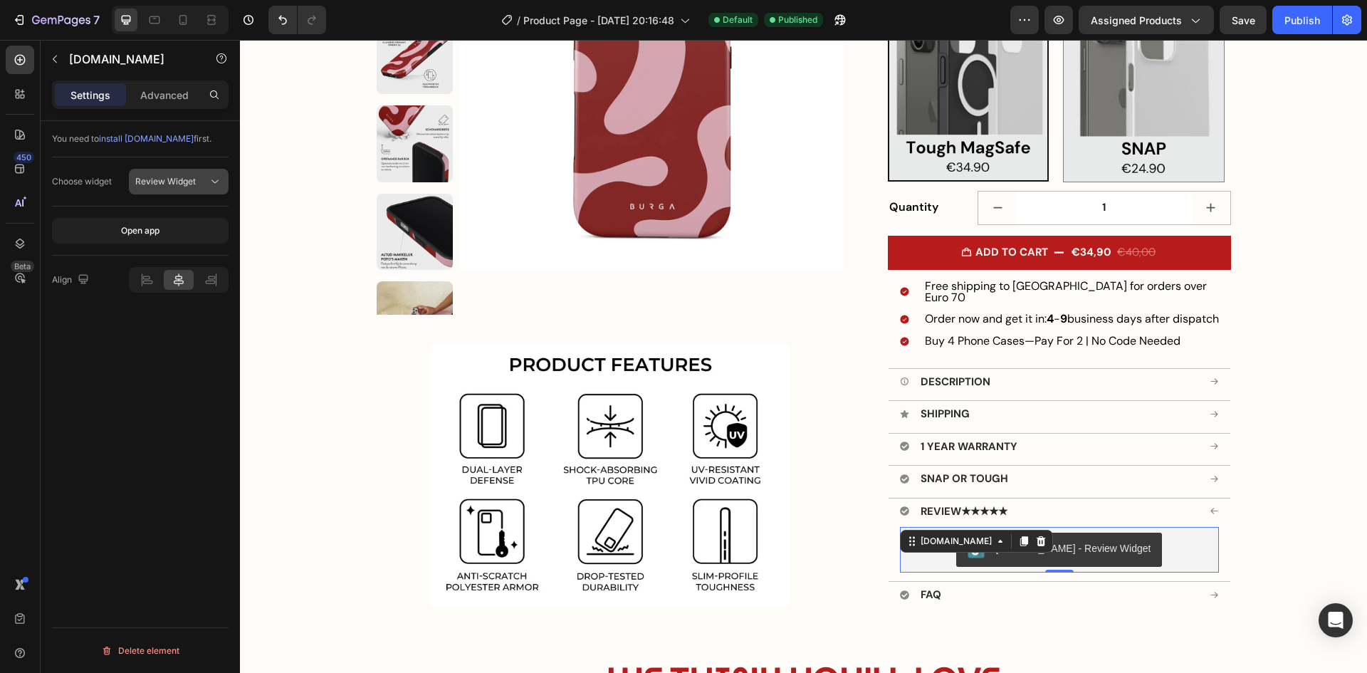
click at [181, 192] on button "Review Widget" at bounding box center [179, 182] width 100 height 26
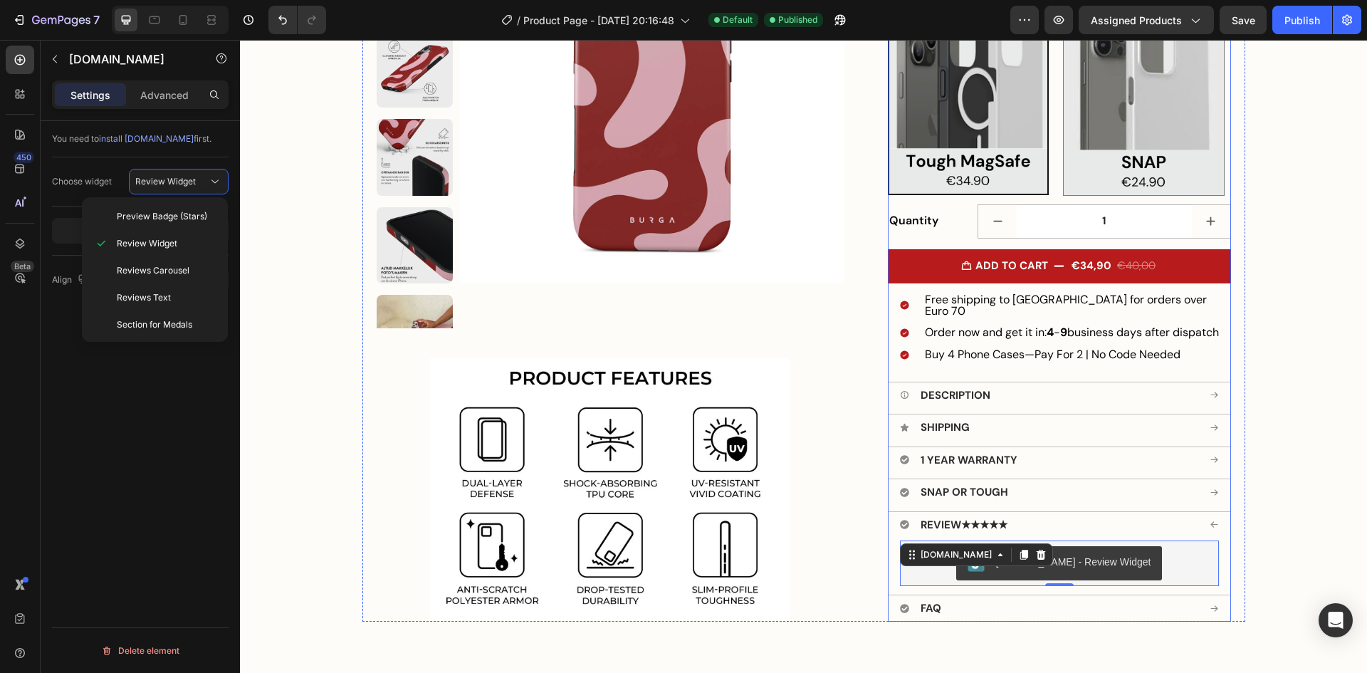
scroll to position [0, 0]
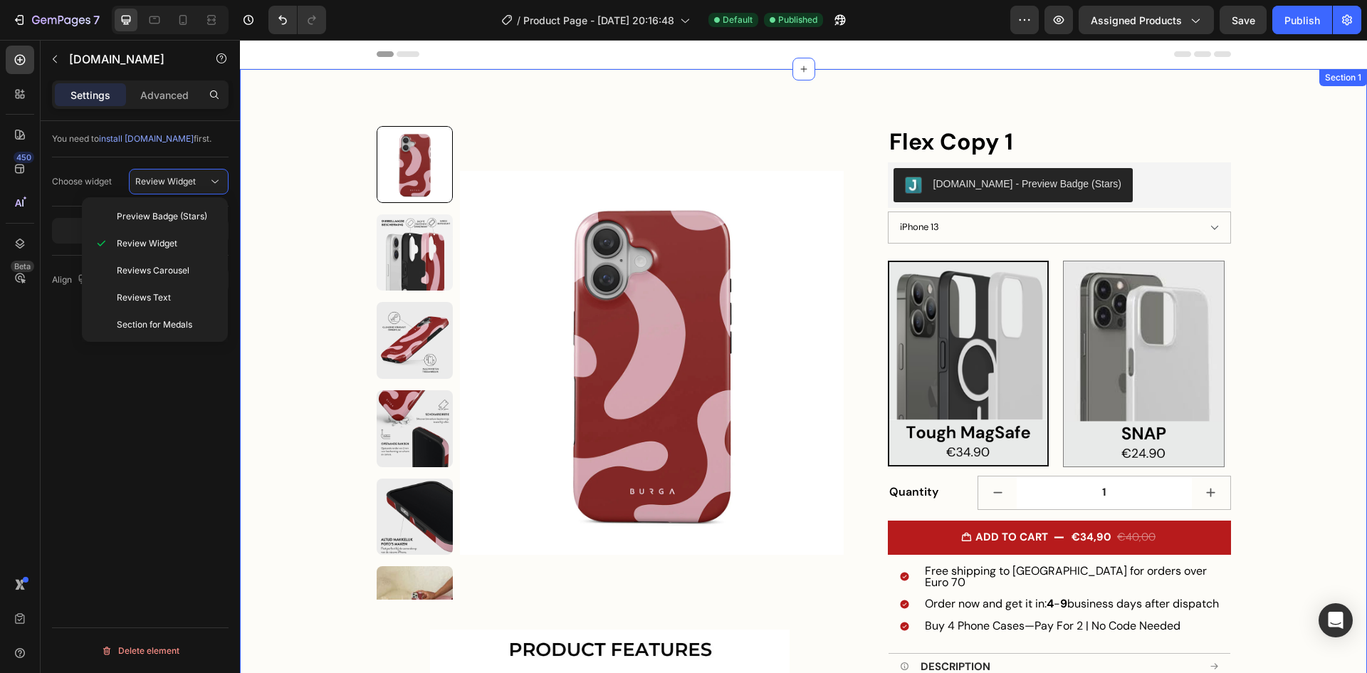
click at [1296, 220] on div "Product Images Image Flex Copy 1 Product Title [DOMAIN_NAME] - Preview Badge (S…" at bounding box center [803, 492] width 1127 height 846
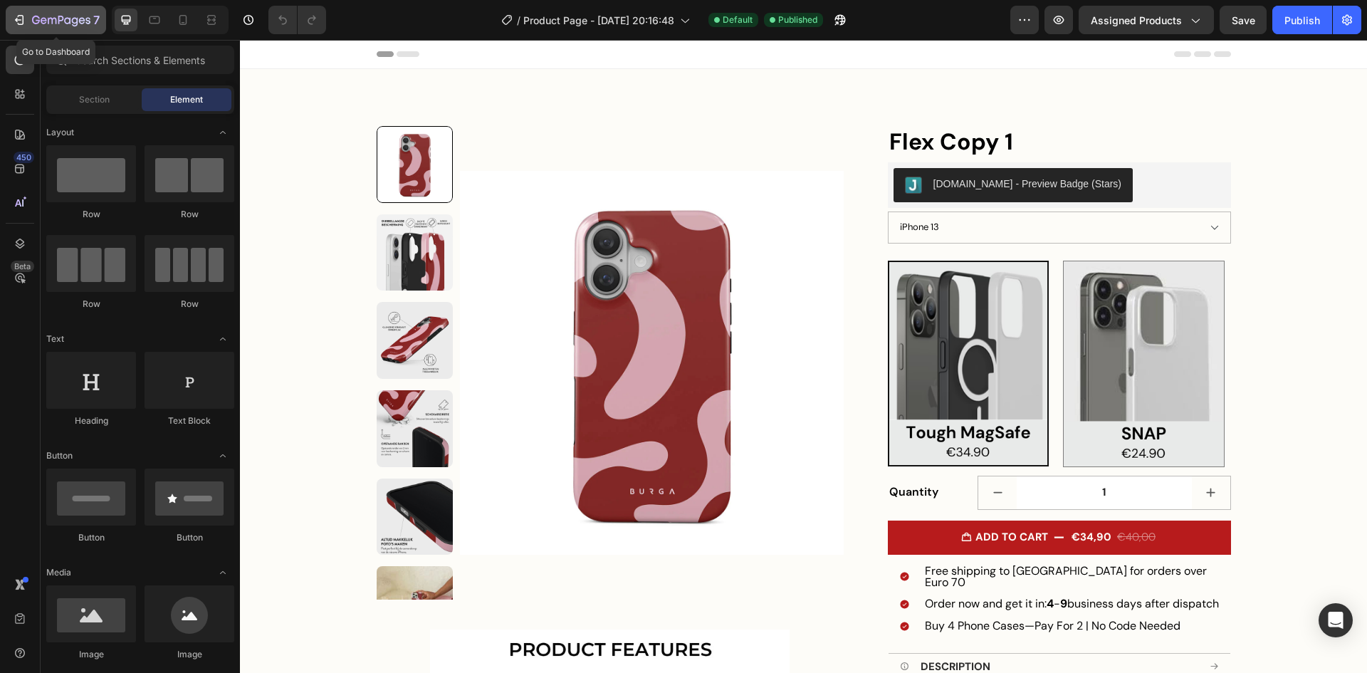
click at [53, 16] on icon "button" at bounding box center [61, 21] width 58 height 12
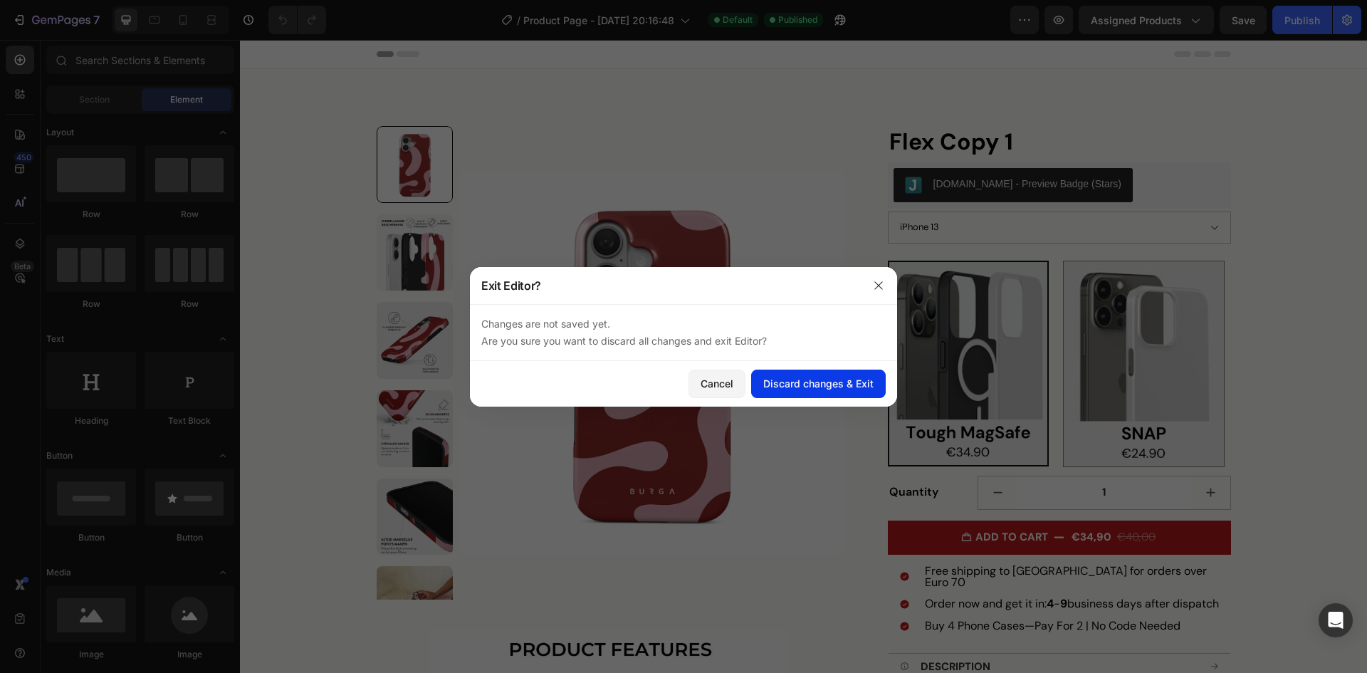
click at [825, 386] on div "Discard changes & Exit" at bounding box center [818, 383] width 110 height 15
